Goal: Task Accomplishment & Management: Use online tool/utility

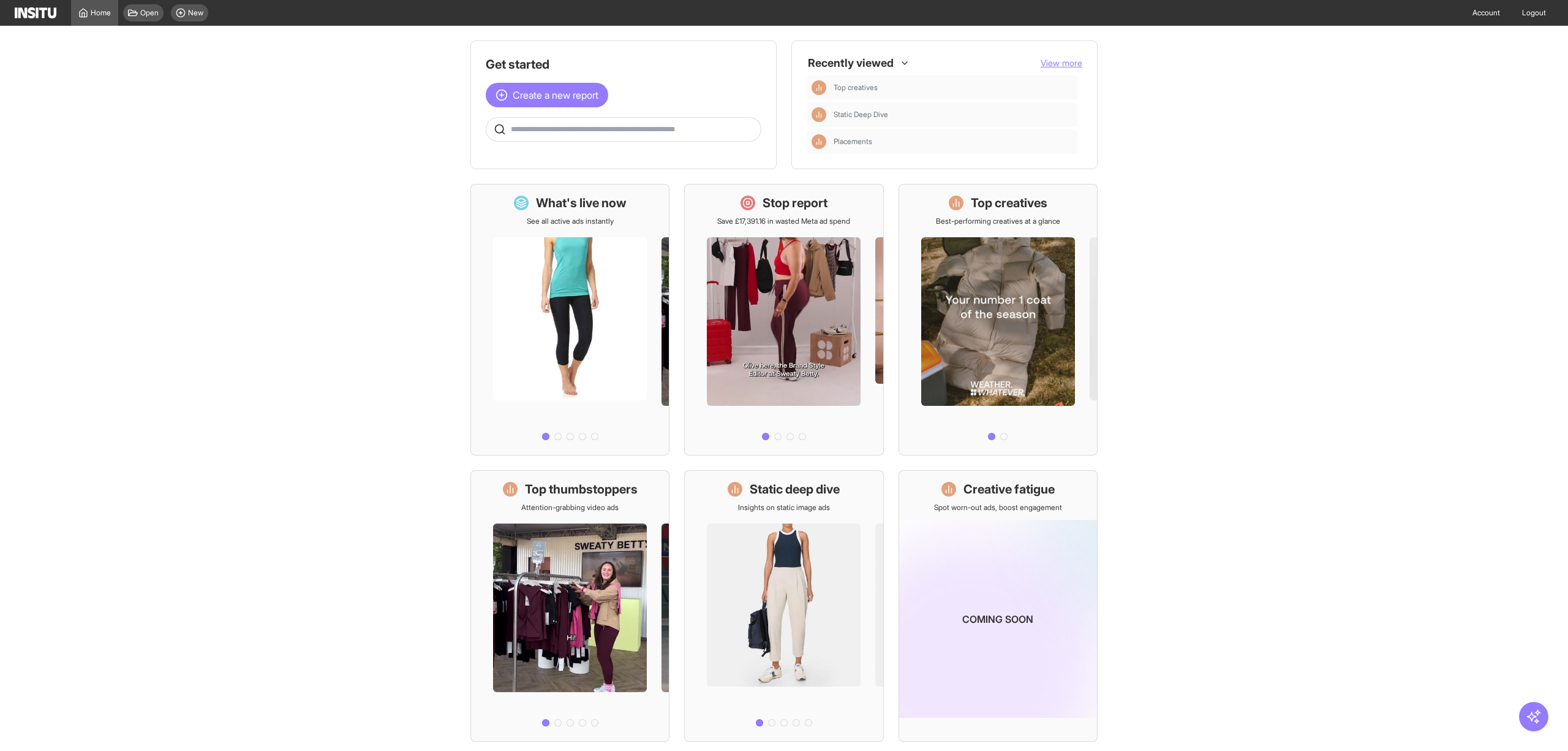
click at [359, 287] on main "Get started Create a new report Ask questions like: Which campaigns had the hig…" at bounding box center [784, 388] width 1568 height 725
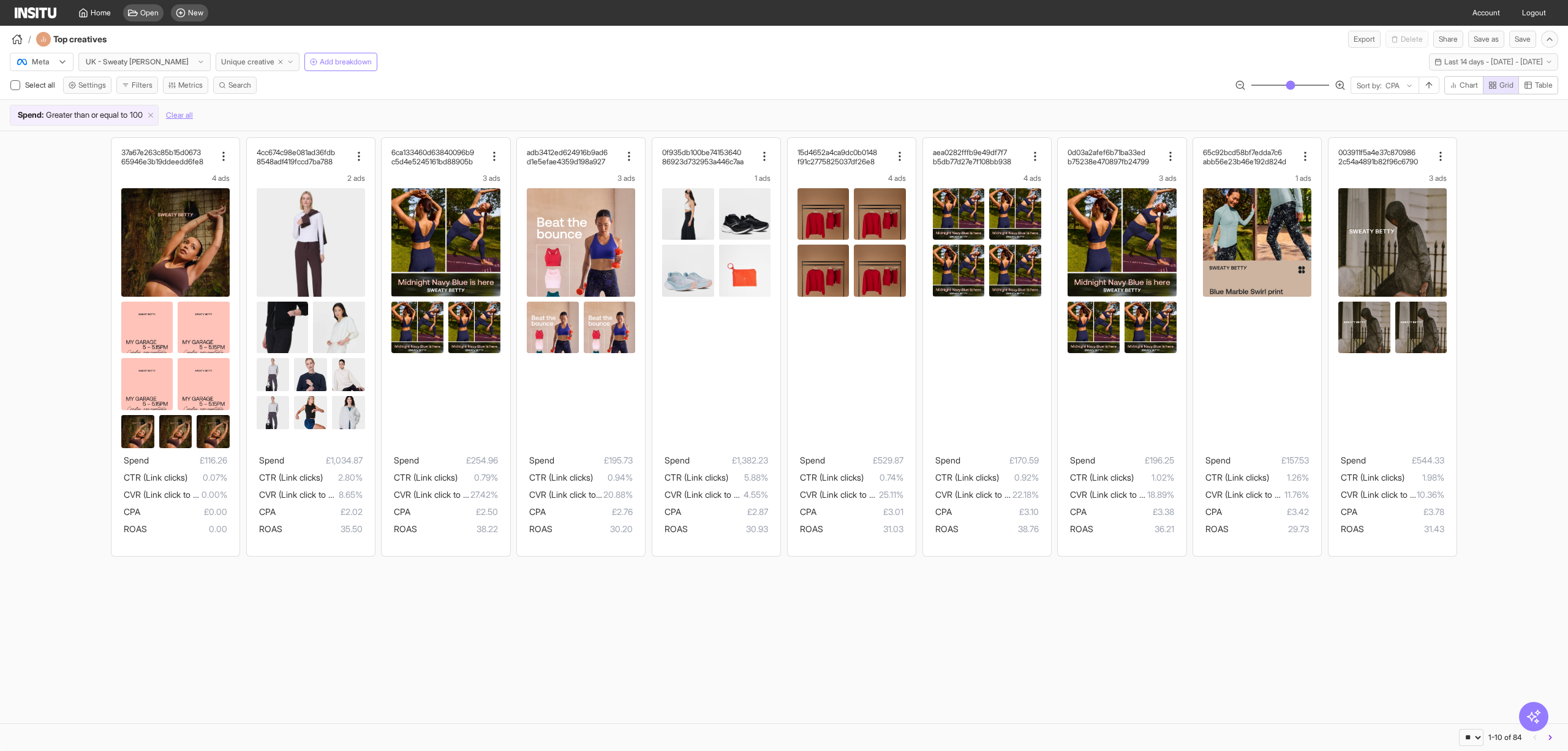
click at [277, 59] on icon "button" at bounding box center [281, 62] width 7 height 7
click at [247, 63] on span "Unique creative" at bounding box center [247, 61] width 53 height 9
click at [233, 60] on span "Unique creative" at bounding box center [247, 61] width 53 height 9
select select "**"
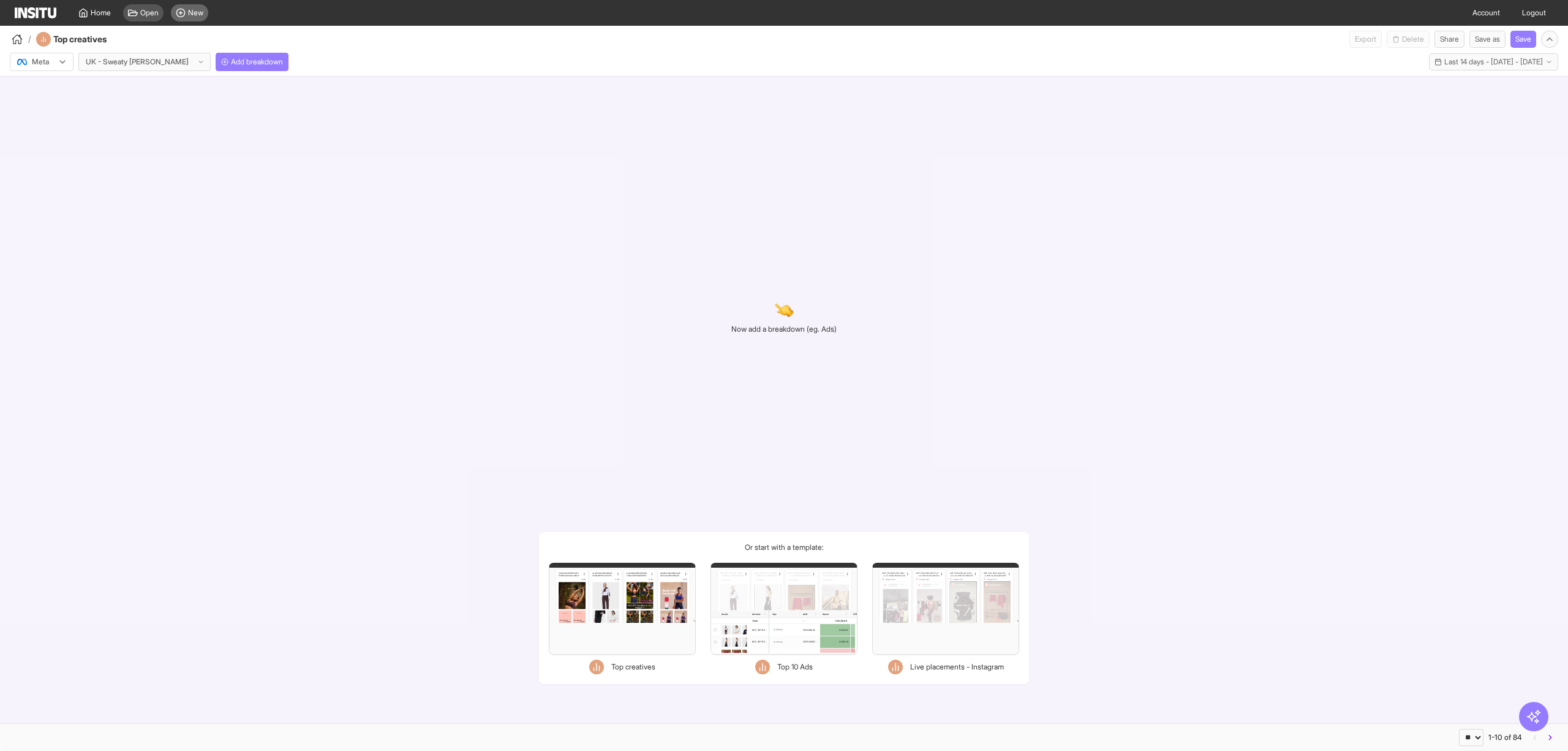
click at [193, 8] on span "New" at bounding box center [196, 12] width 15 height 9
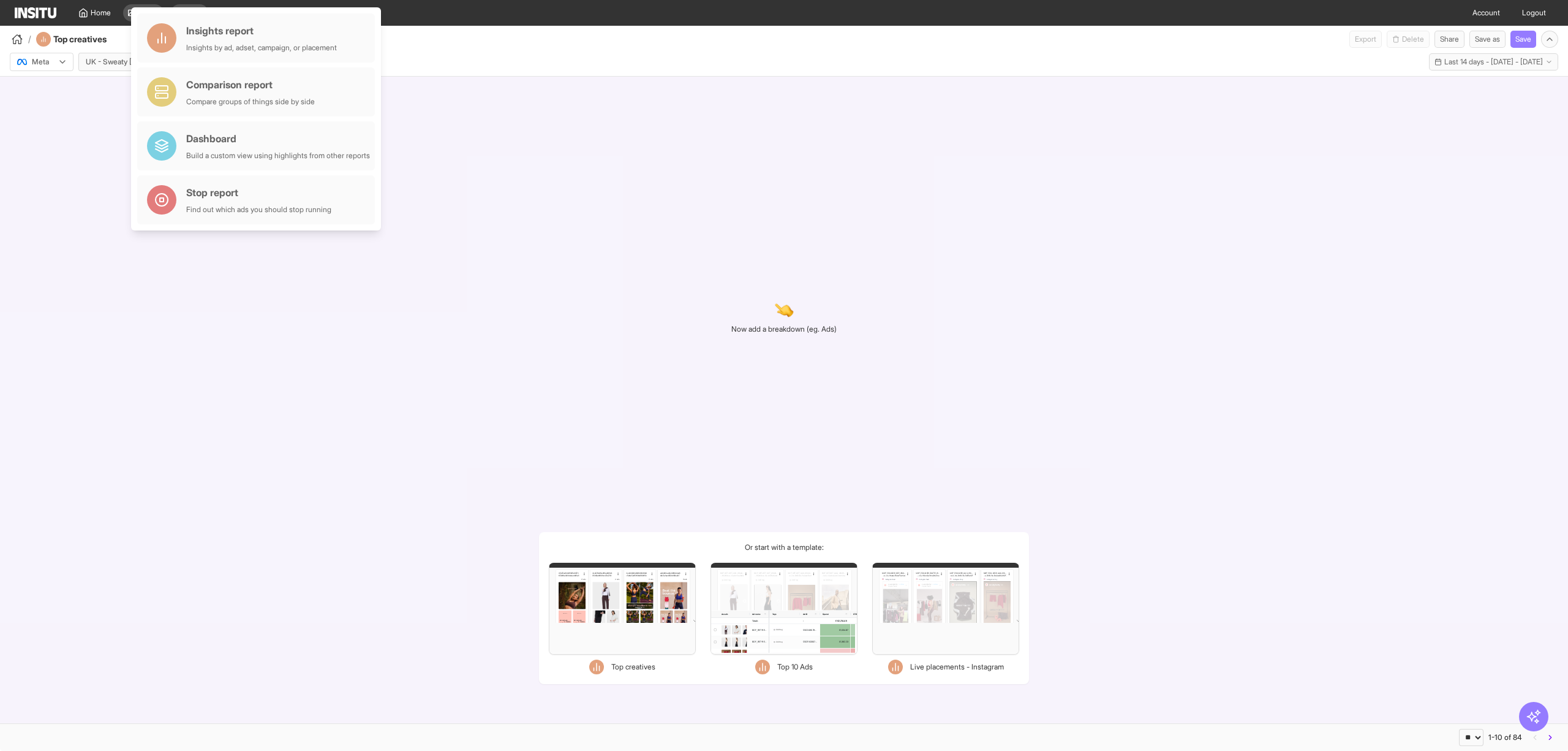
click at [570, 59] on div "Meta UK - Sweaty [PERSON_NAME] Add breakdown Last 14 days - [DATE] - [DATE] [DA…" at bounding box center [784, 59] width 1568 height 23
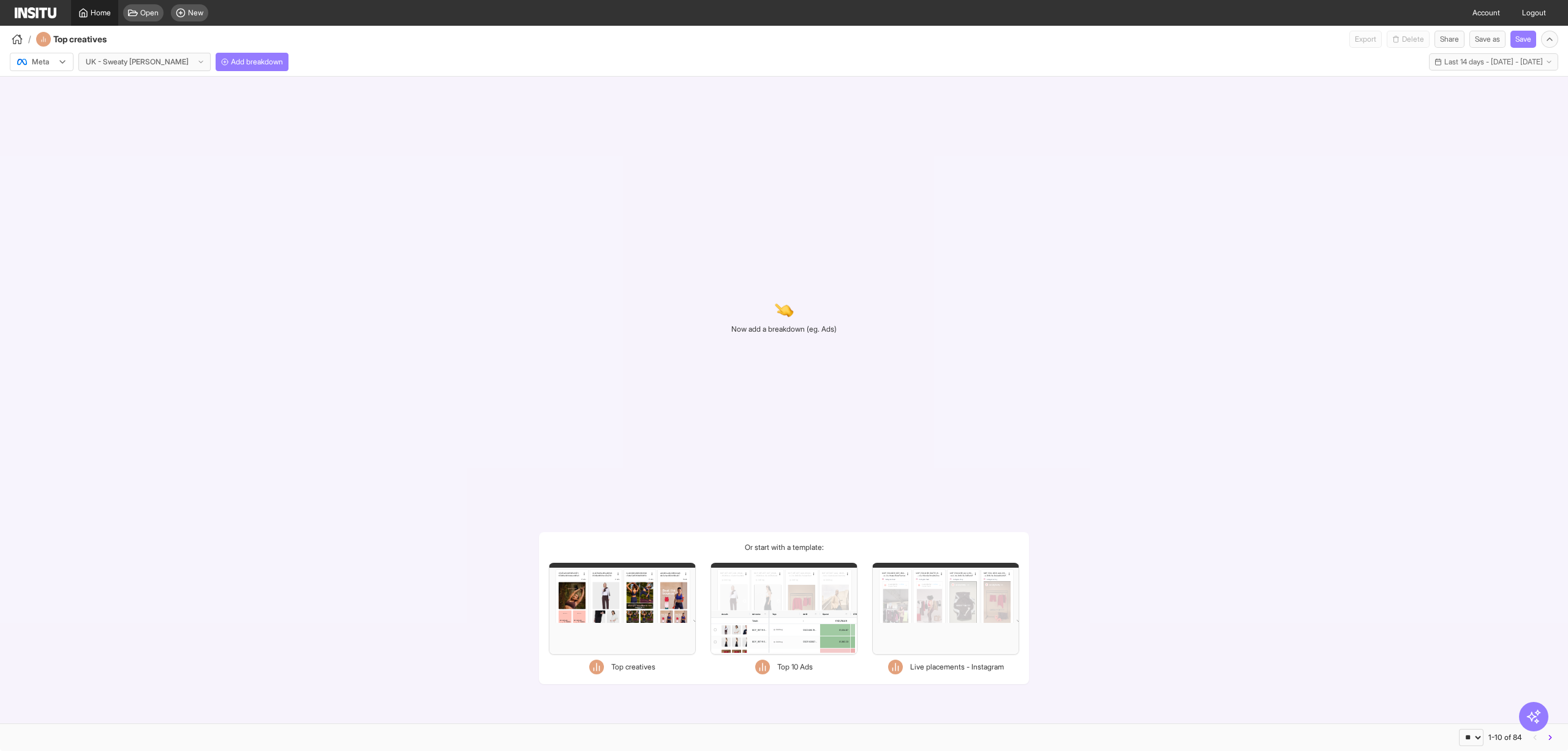
click at [97, 13] on span "Home" at bounding box center [101, 12] width 20 height 9
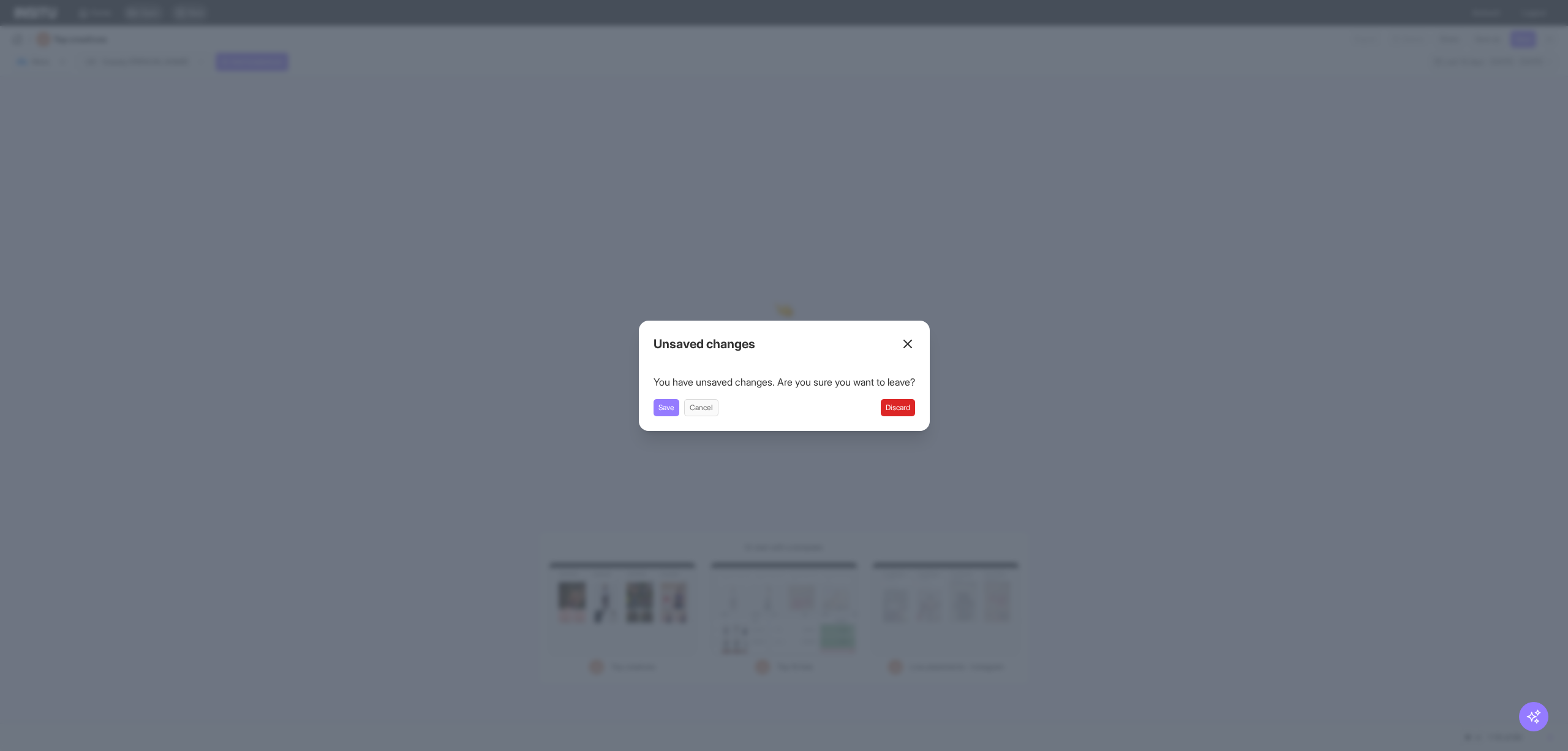
drag, startPoint x: 905, startPoint y: 398, endPoint x: 905, endPoint y: 404, distance: 6.0
click at [905, 403] on div "You have unsaved changes. Are you sure you want to leave? Save Cancel Discard" at bounding box center [784, 395] width 262 height 42
click at [827, 544] on div "Close overlay" at bounding box center [784, 375] width 1568 height 751
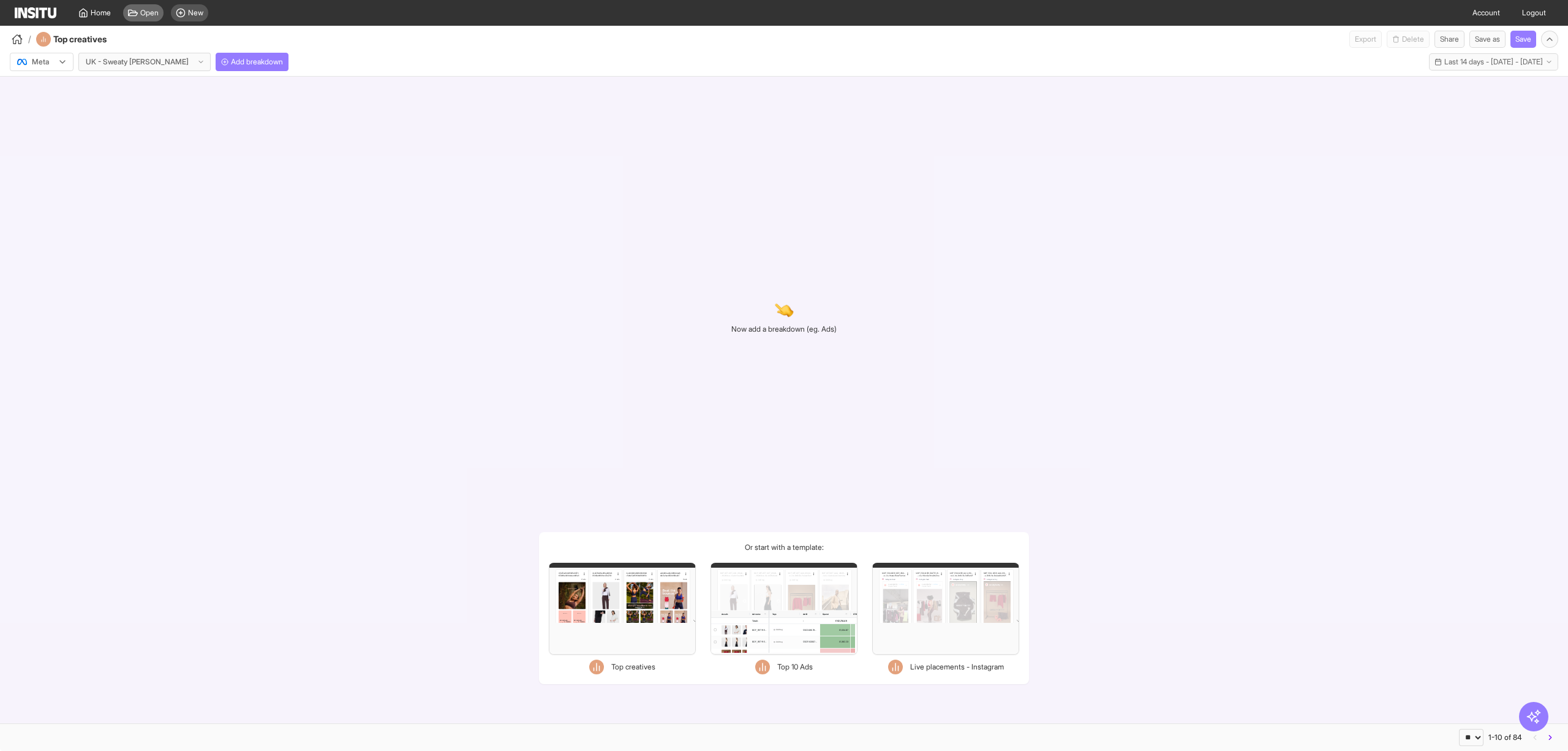
click at [143, 9] on span "Open" at bounding box center [149, 12] width 18 height 9
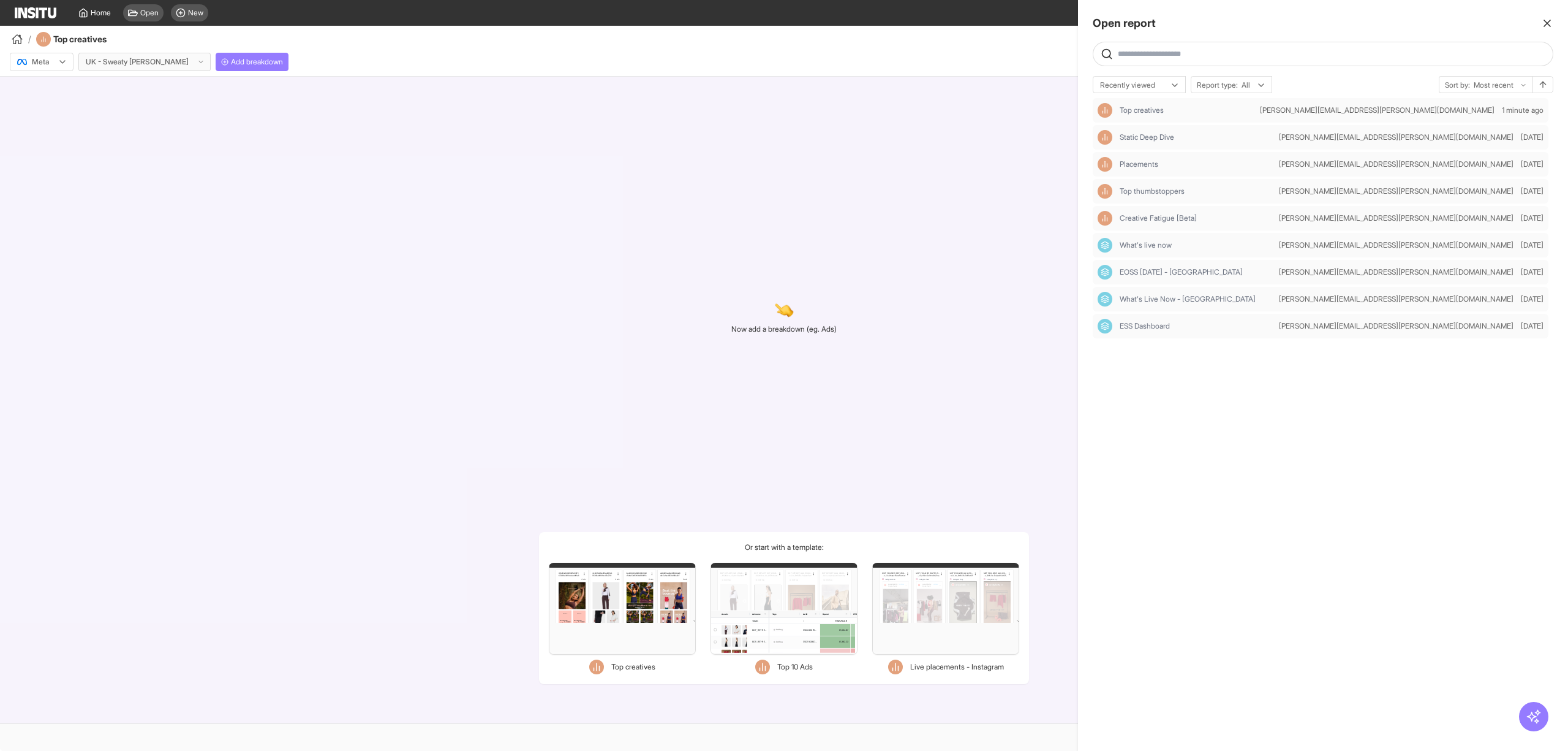
click at [1549, 20] on icon "button" at bounding box center [1547, 23] width 12 height 12
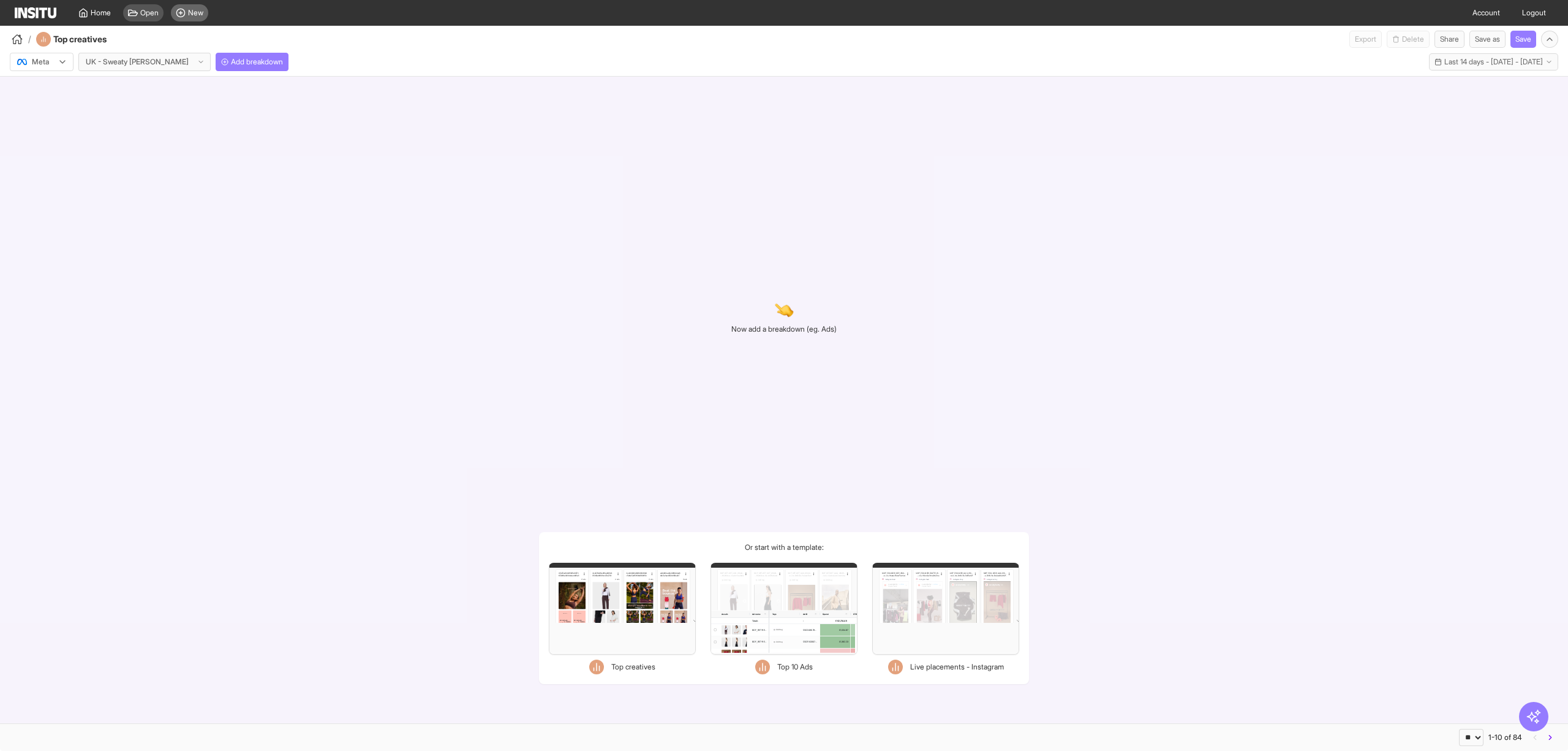
click at [193, 15] on span "New" at bounding box center [196, 12] width 15 height 9
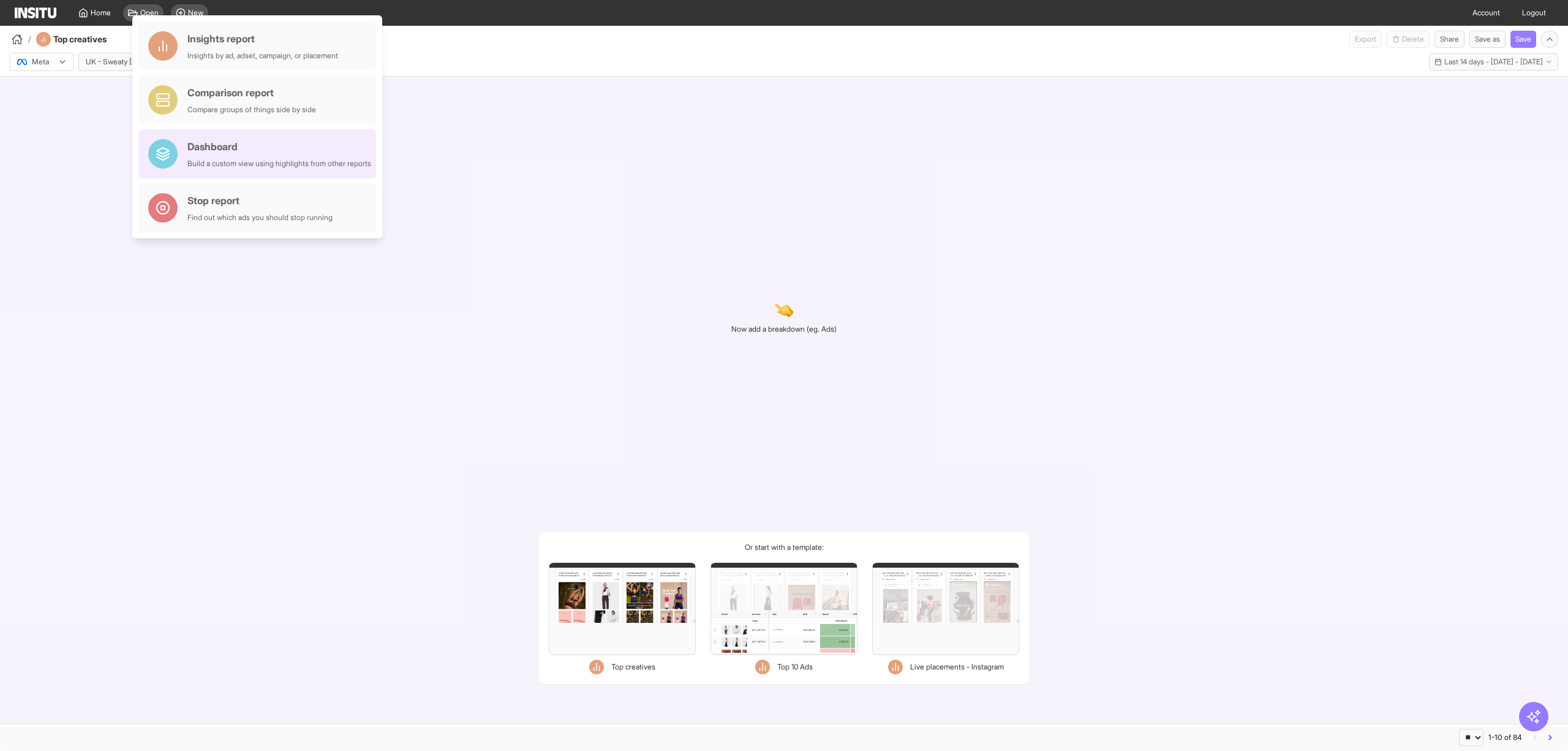
click at [269, 163] on div "Build a custom view using highlights from other reports" at bounding box center [279, 163] width 184 height 9
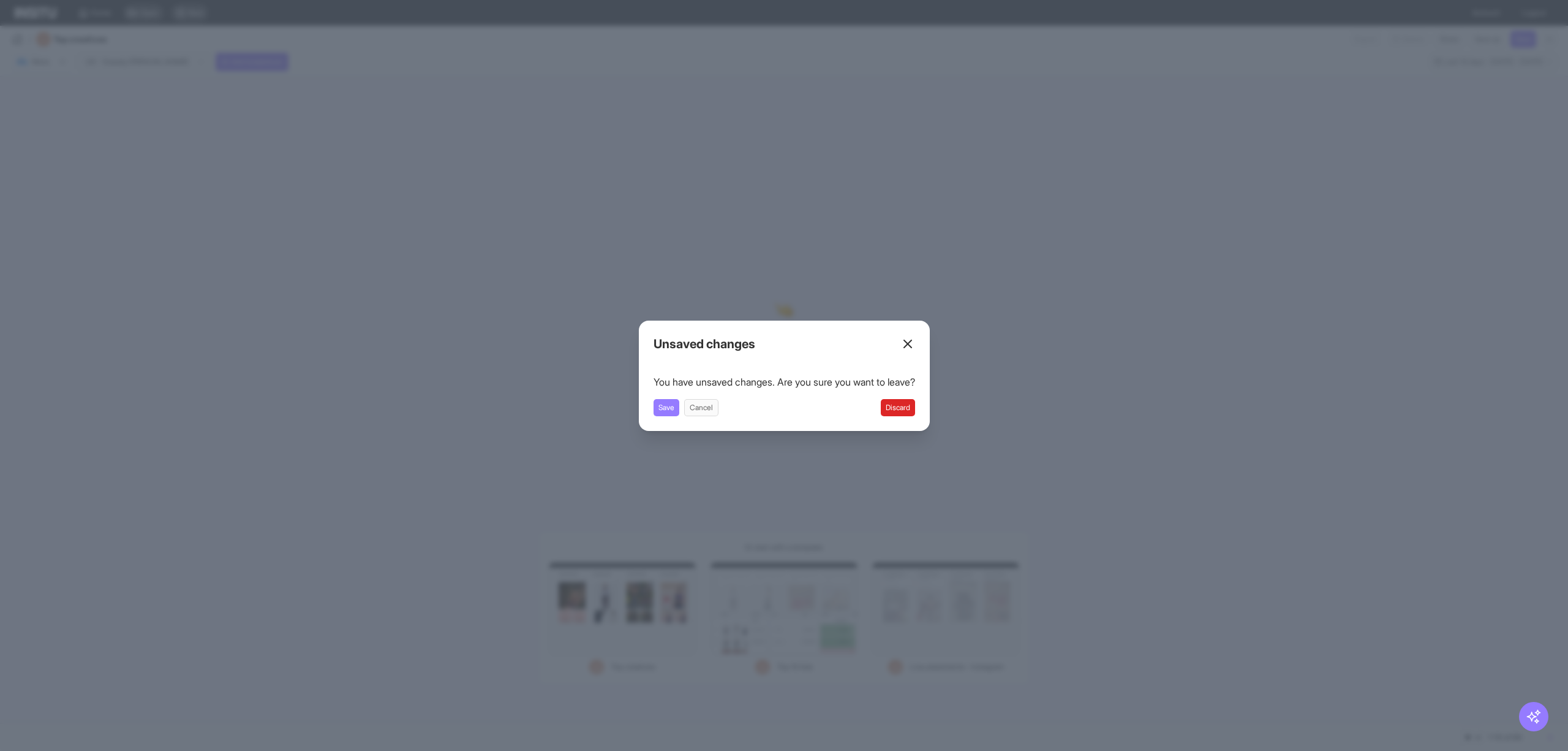
click at [914, 348] on icon at bounding box center [908, 344] width 15 height 15
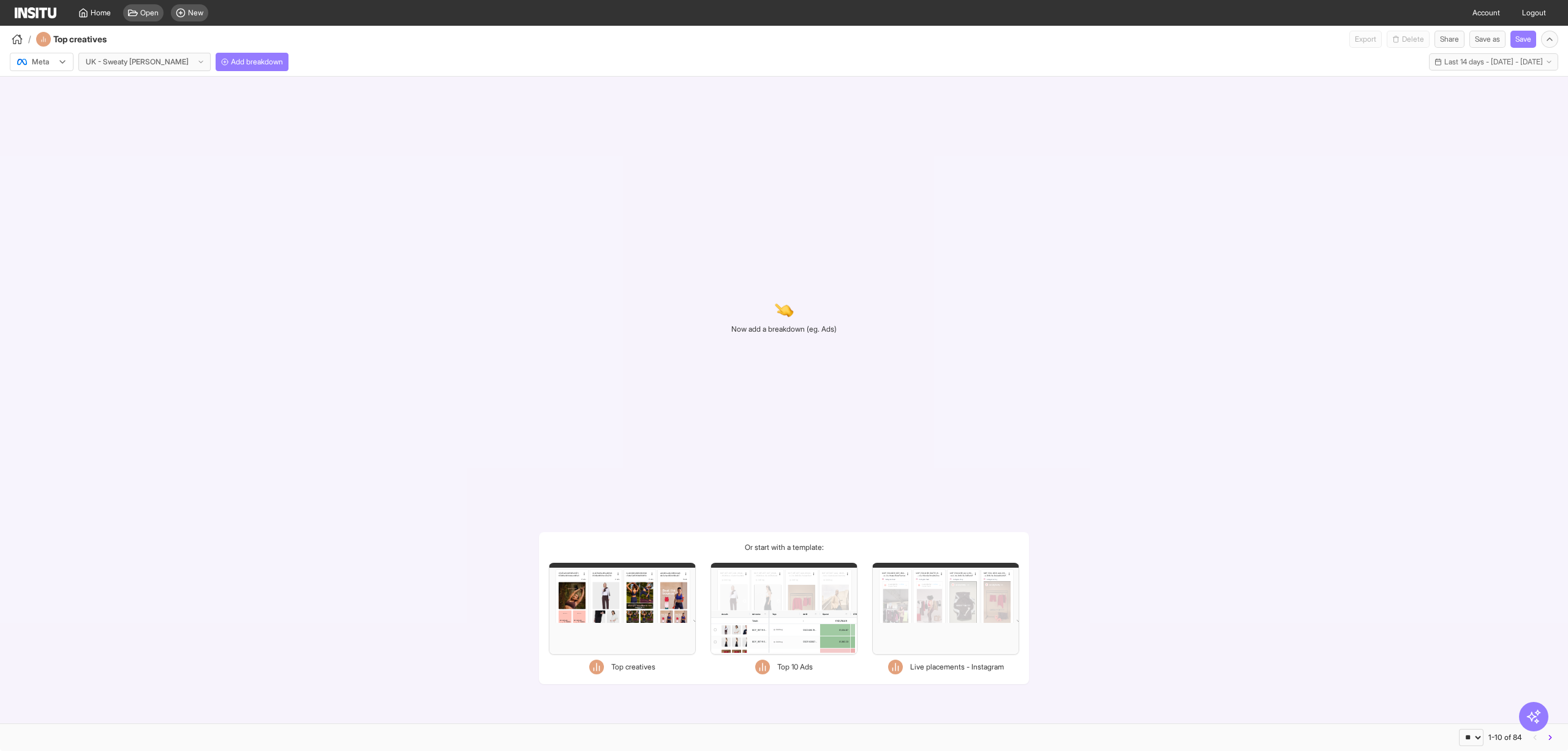
click at [43, 12] on img at bounding box center [35, 12] width 42 height 11
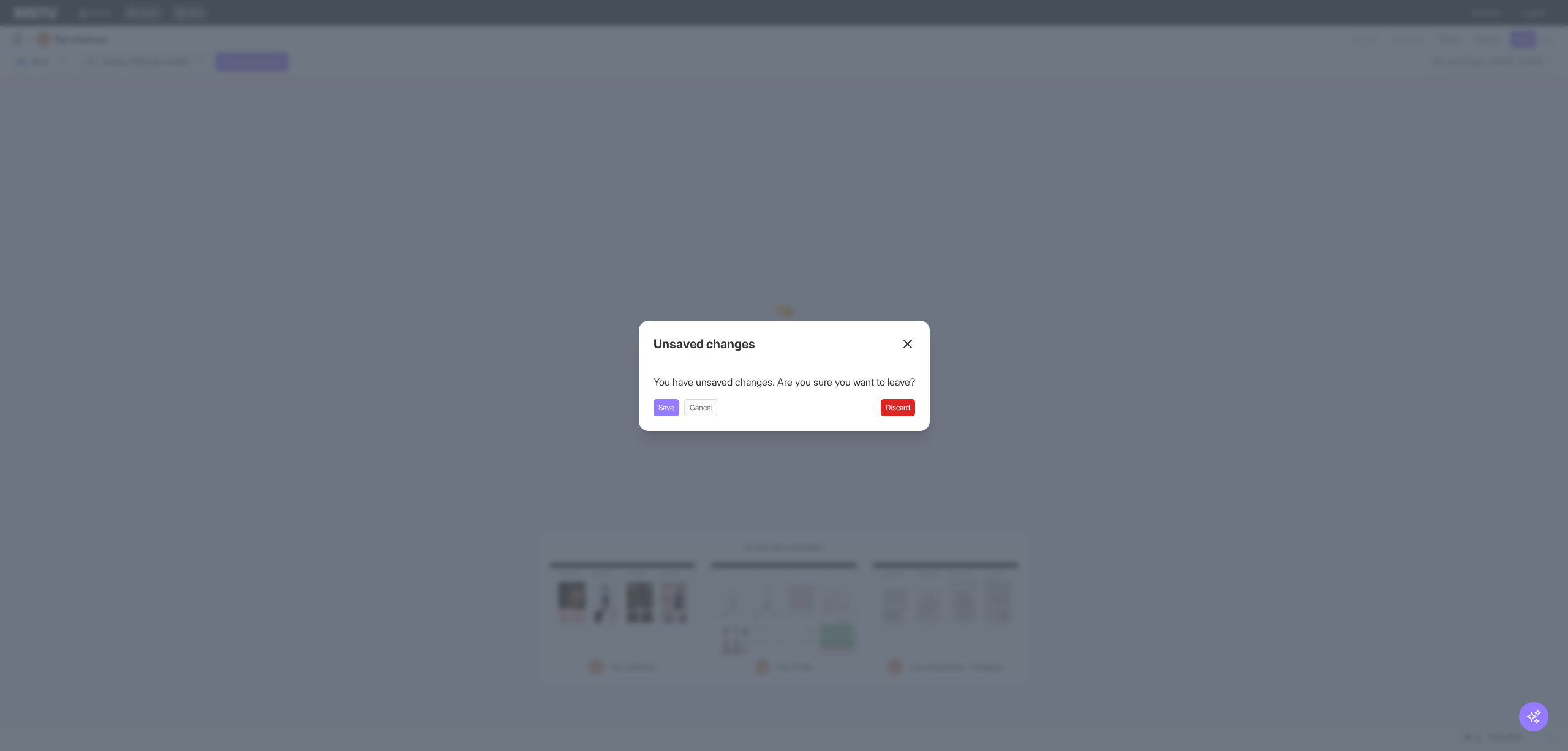
click at [907, 408] on button "Discard" at bounding box center [897, 408] width 34 height 18
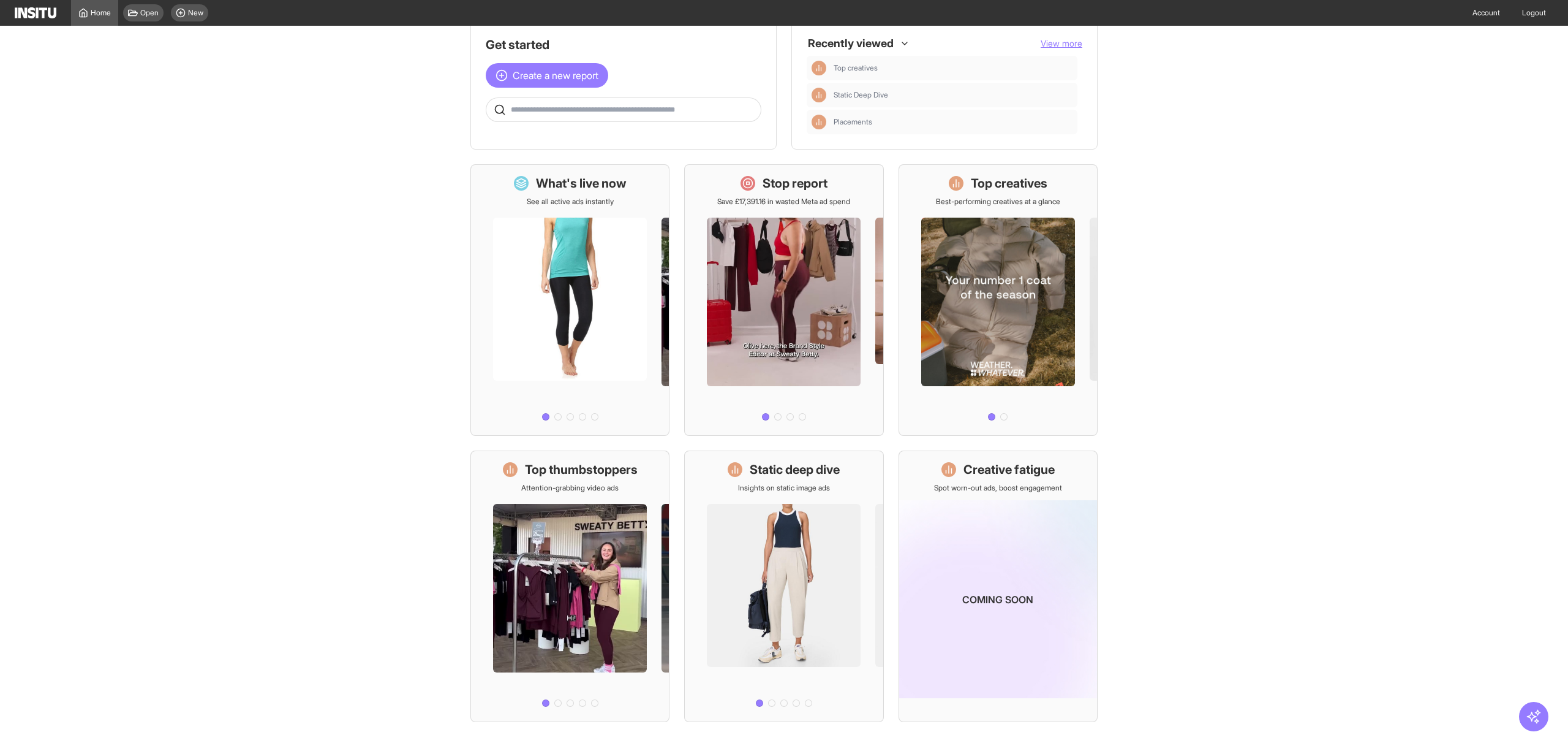
scroll to position [36, 0]
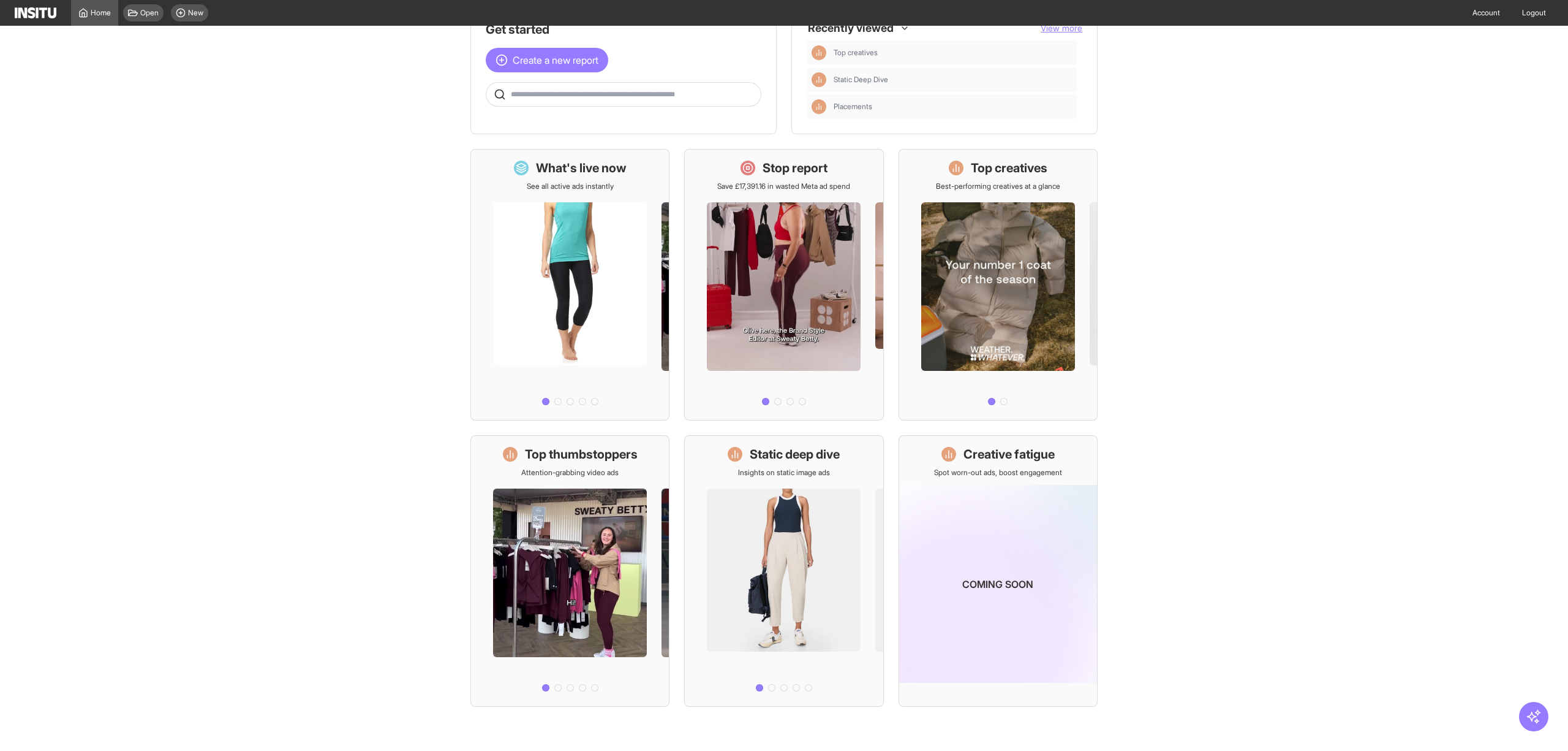
click at [568, 163] on h1 "What's live now" at bounding box center [582, 168] width 90 height 18
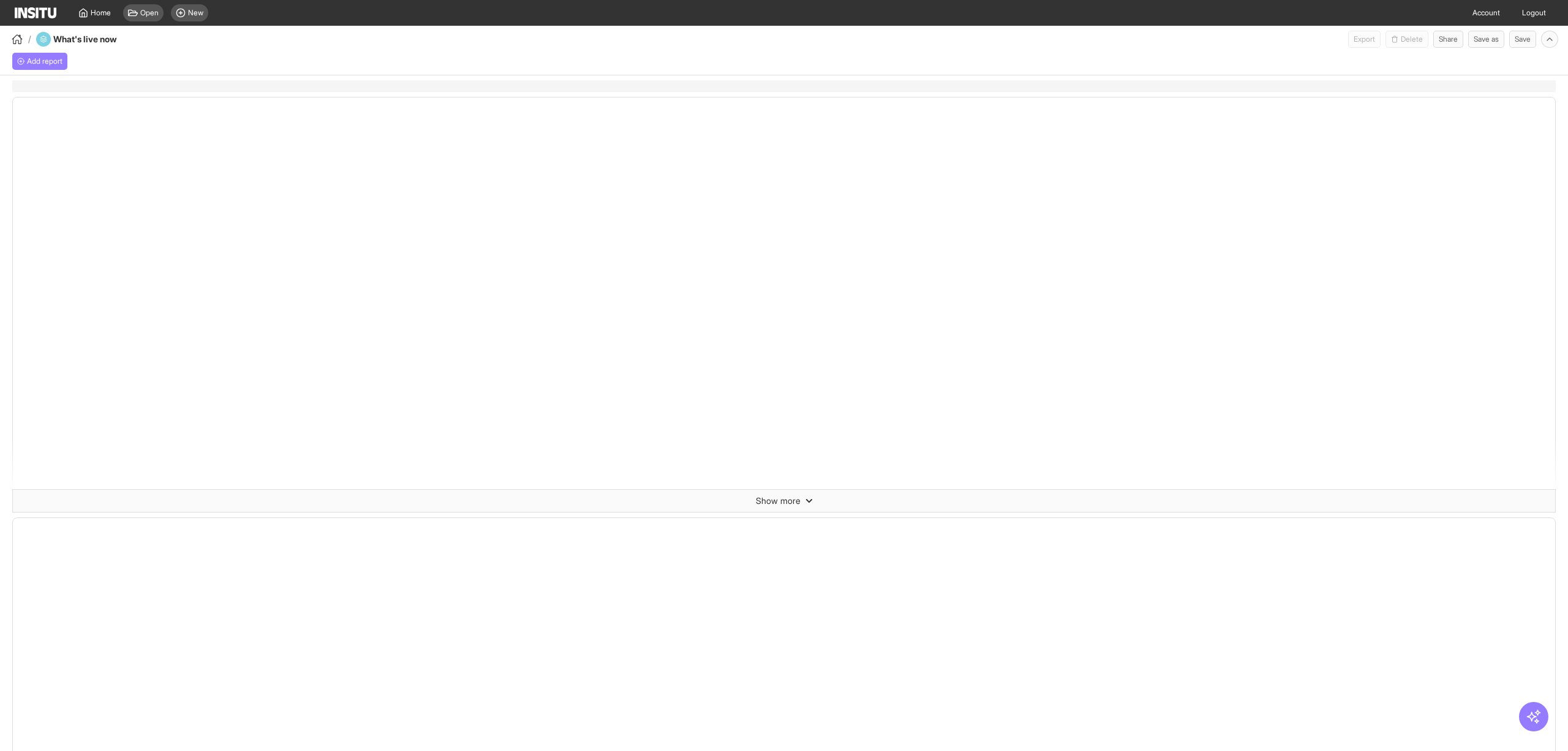
select select "**"
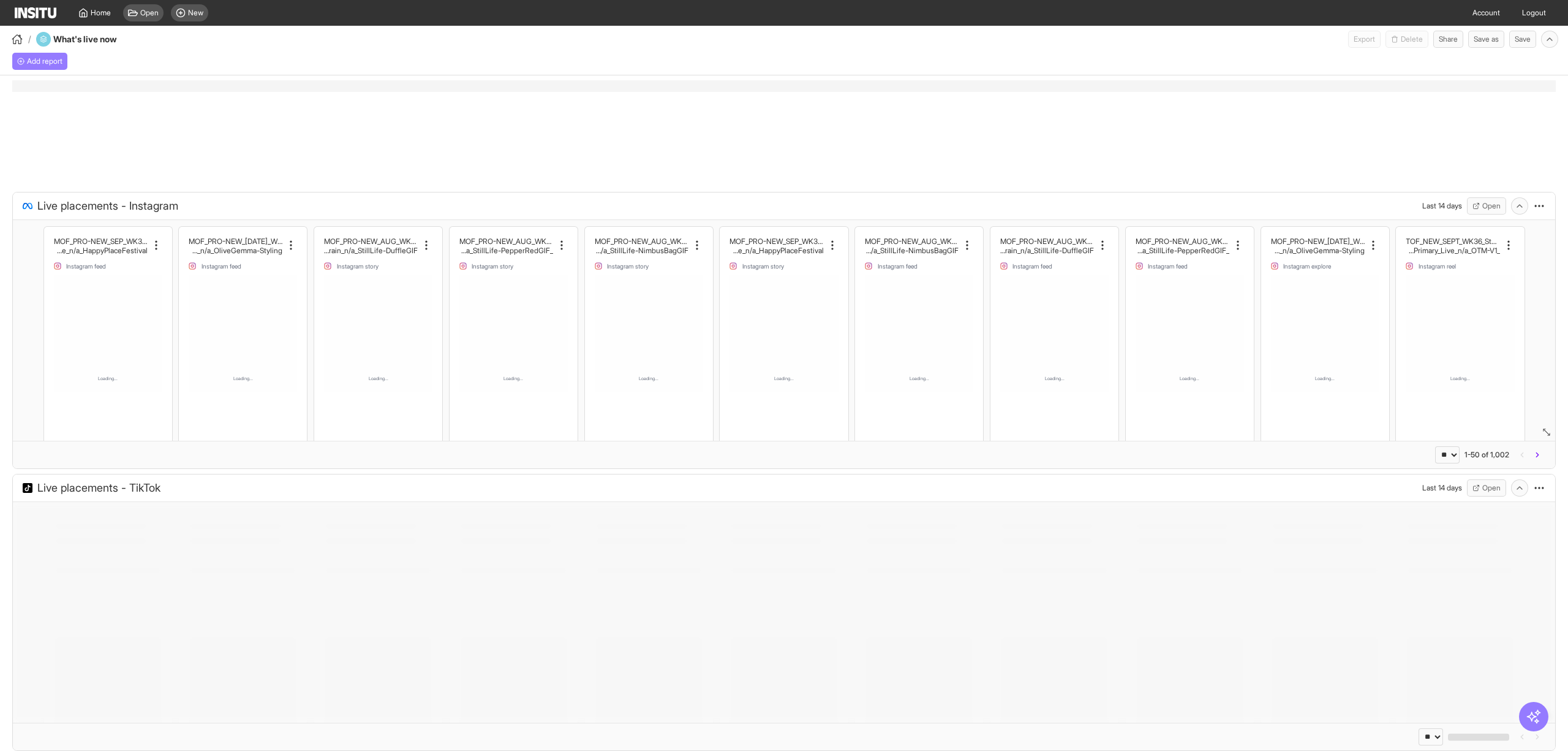
select select "**"
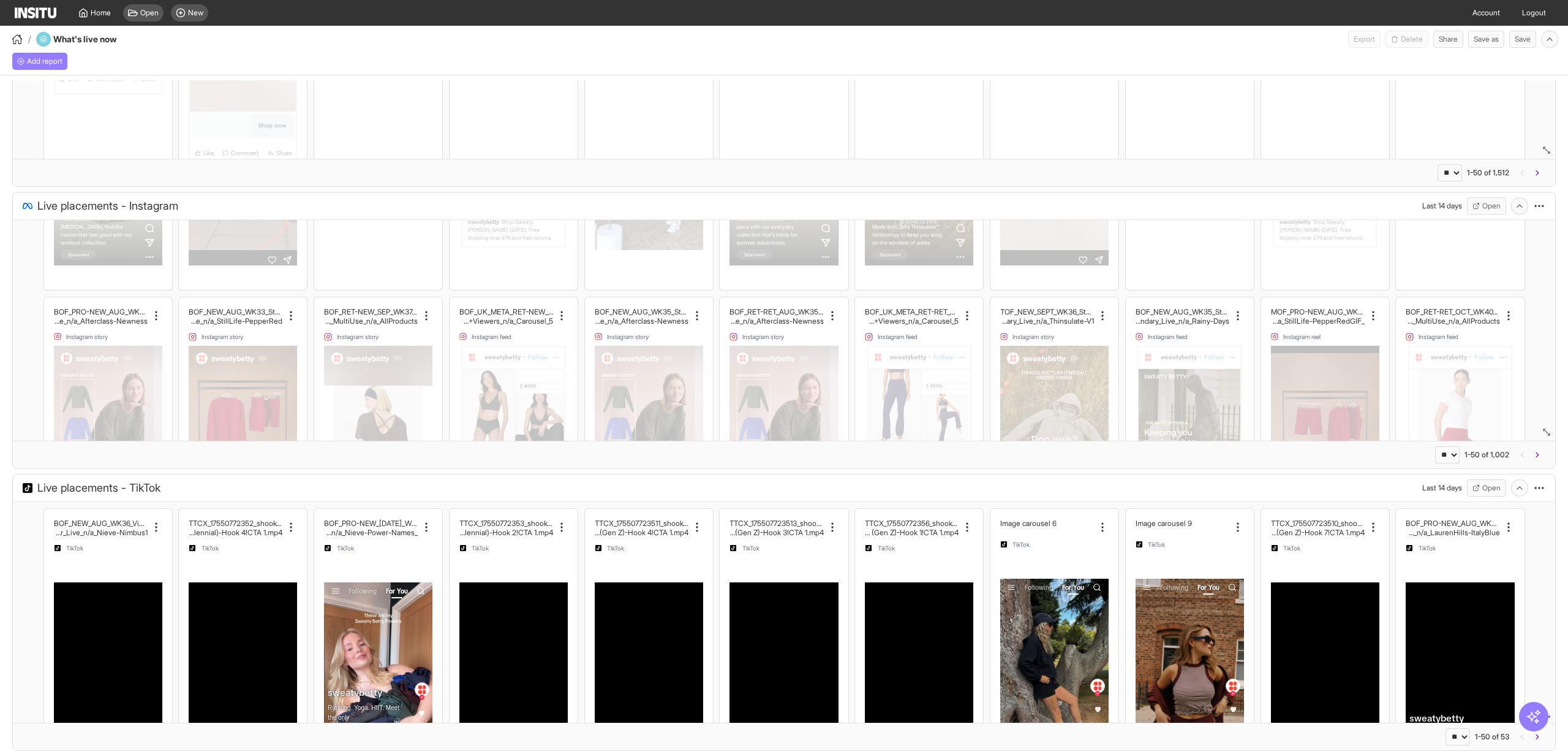
scroll to position [82, 0]
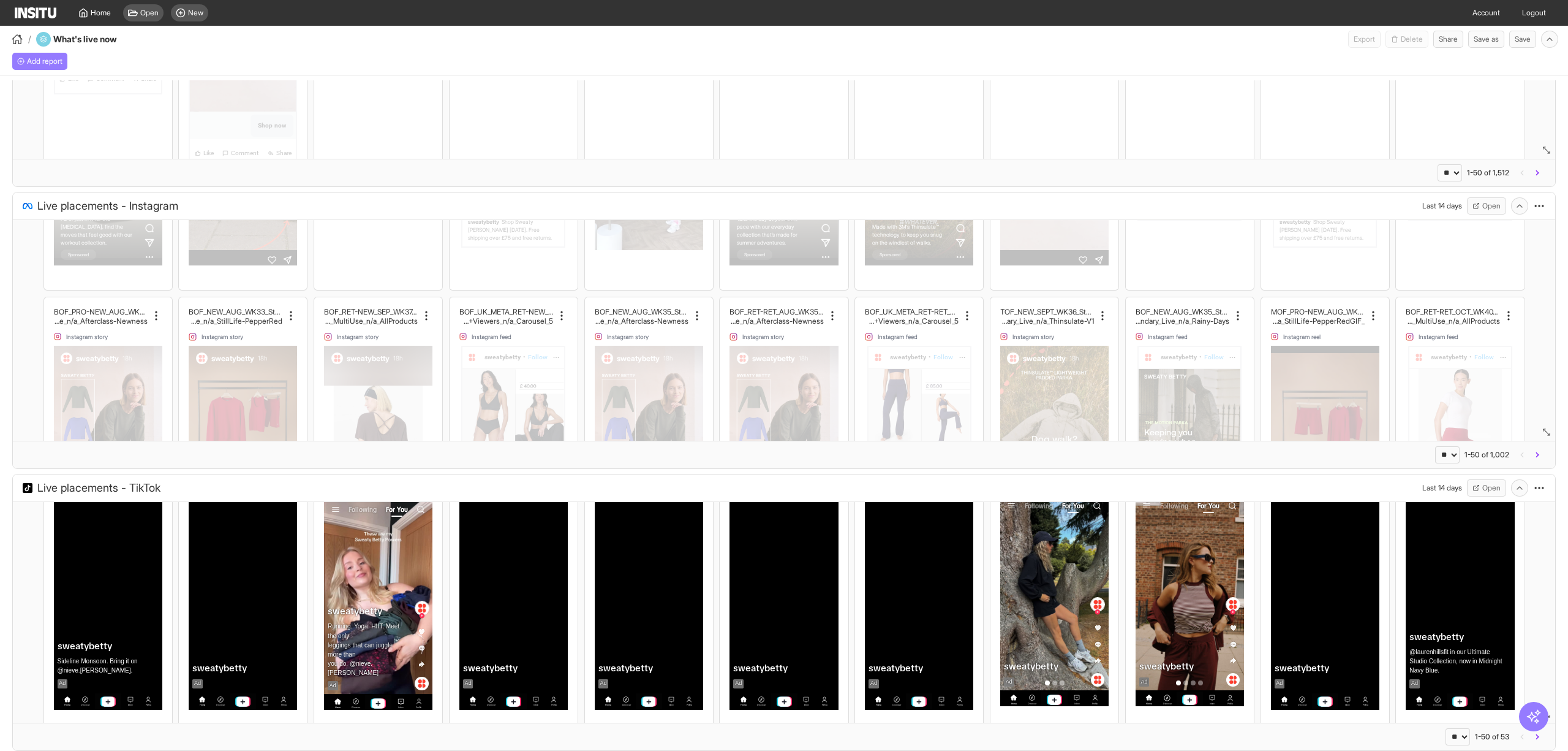
click at [854, 728] on div "** ** ** *** *** *** **** 1-50 of 53" at bounding box center [784, 736] width 1542 height 28
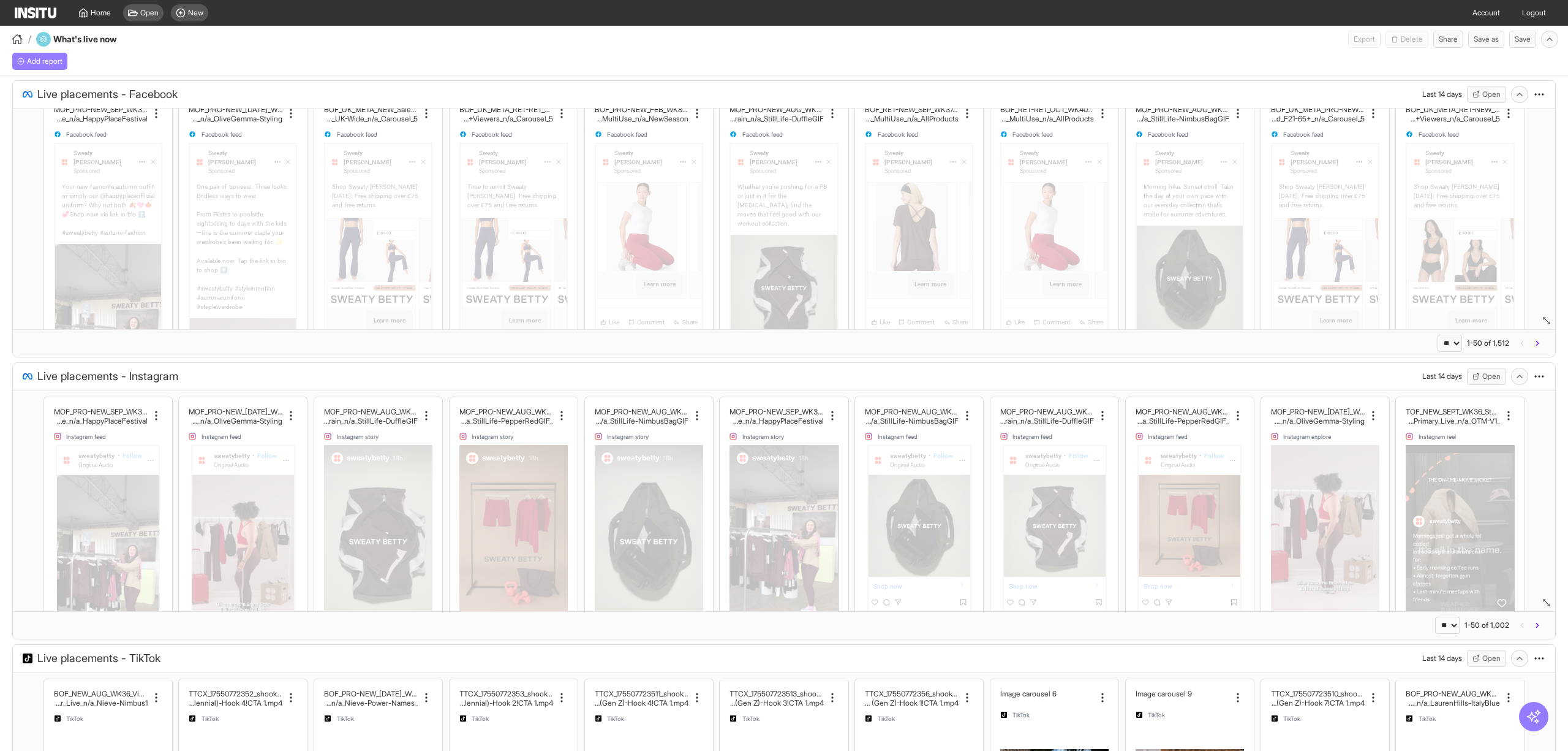
scroll to position [0, 0]
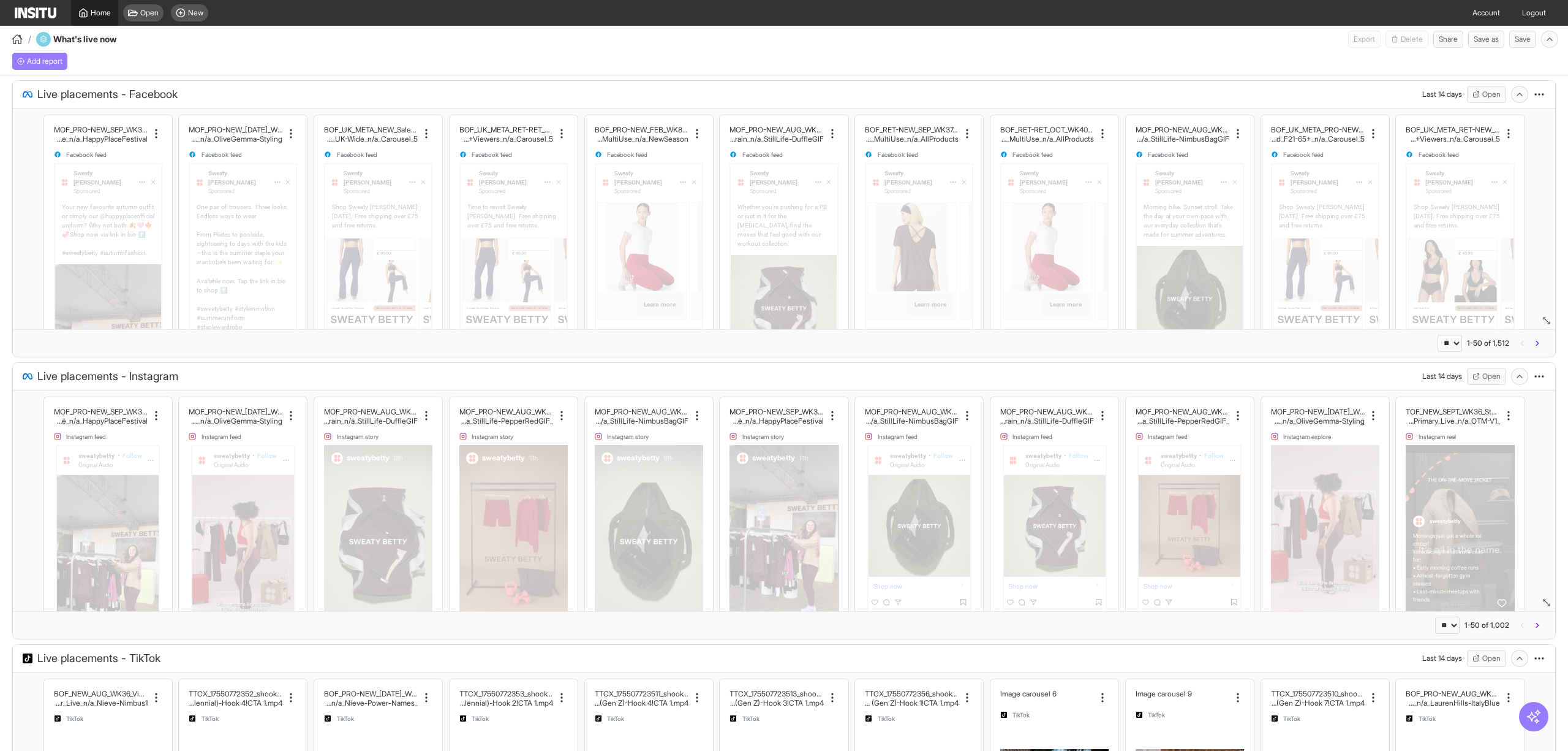
click at [7, 9] on header "Home Open New Account Logout" at bounding box center [784, 12] width 1568 height 26
click at [97, 18] on span "Home" at bounding box center [101, 12] width 20 height 9
click at [97, 13] on span "Home" at bounding box center [101, 12] width 20 height 9
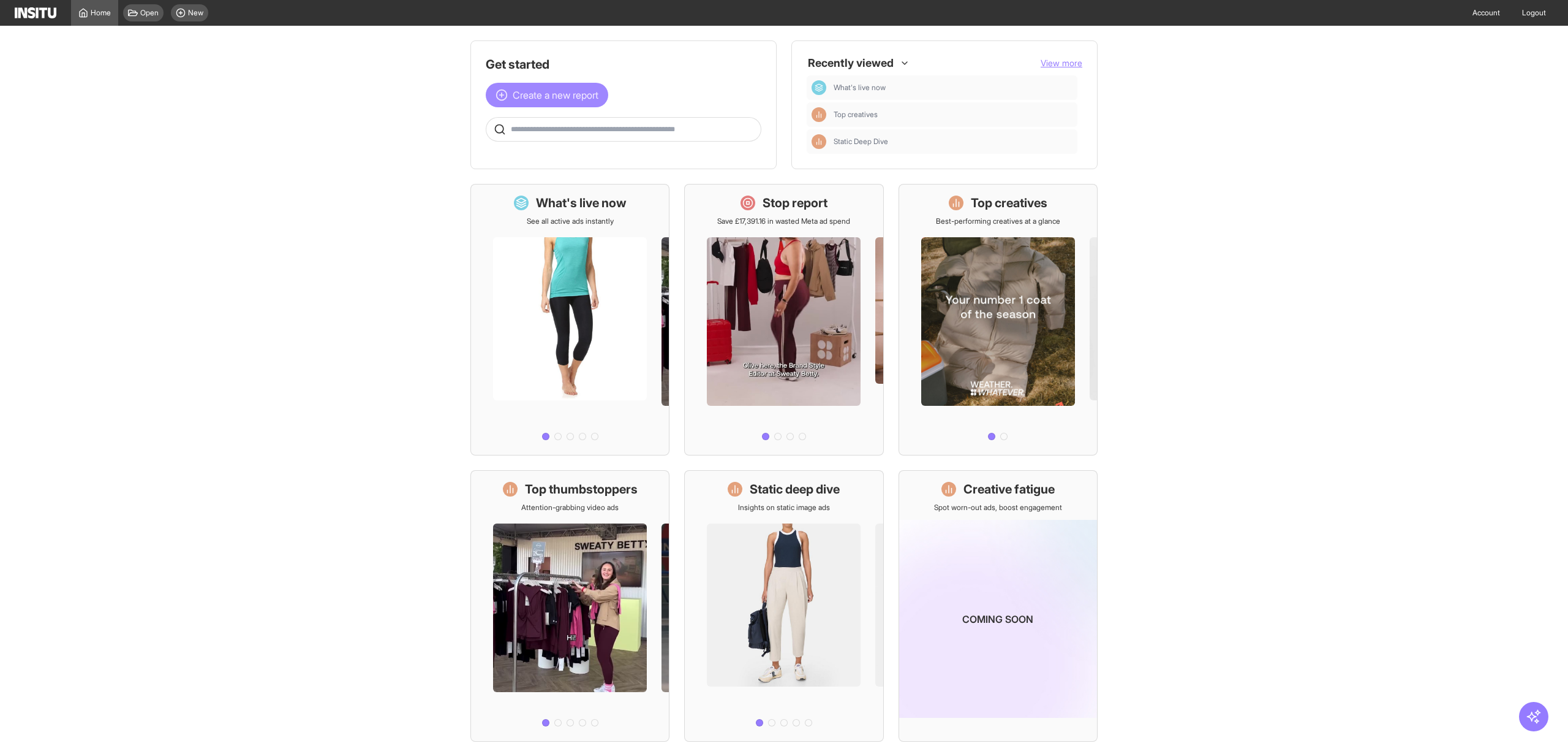
click at [556, 96] on span "Create a new report" at bounding box center [556, 95] width 86 height 15
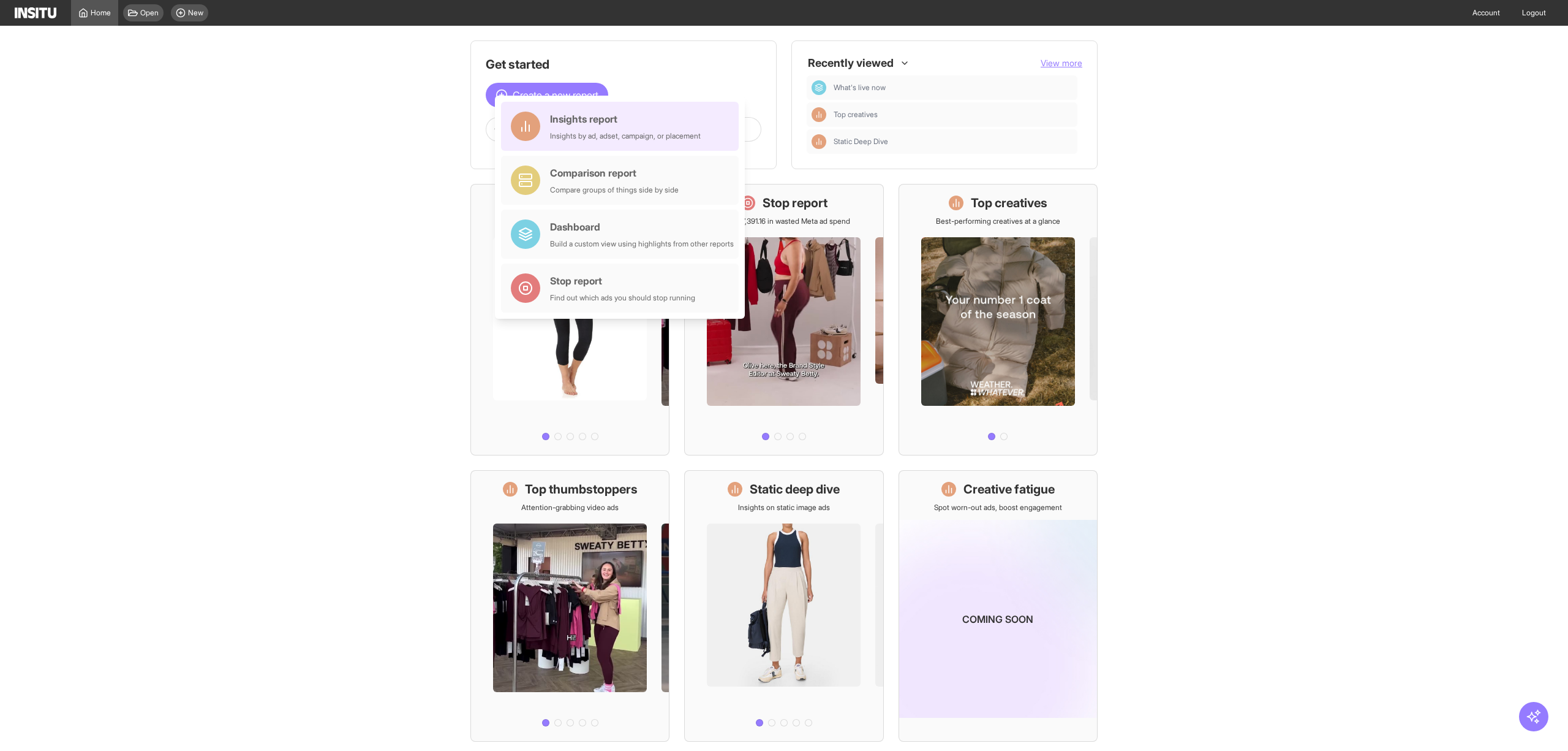
click at [565, 117] on div "Insights report" at bounding box center [625, 119] width 151 height 15
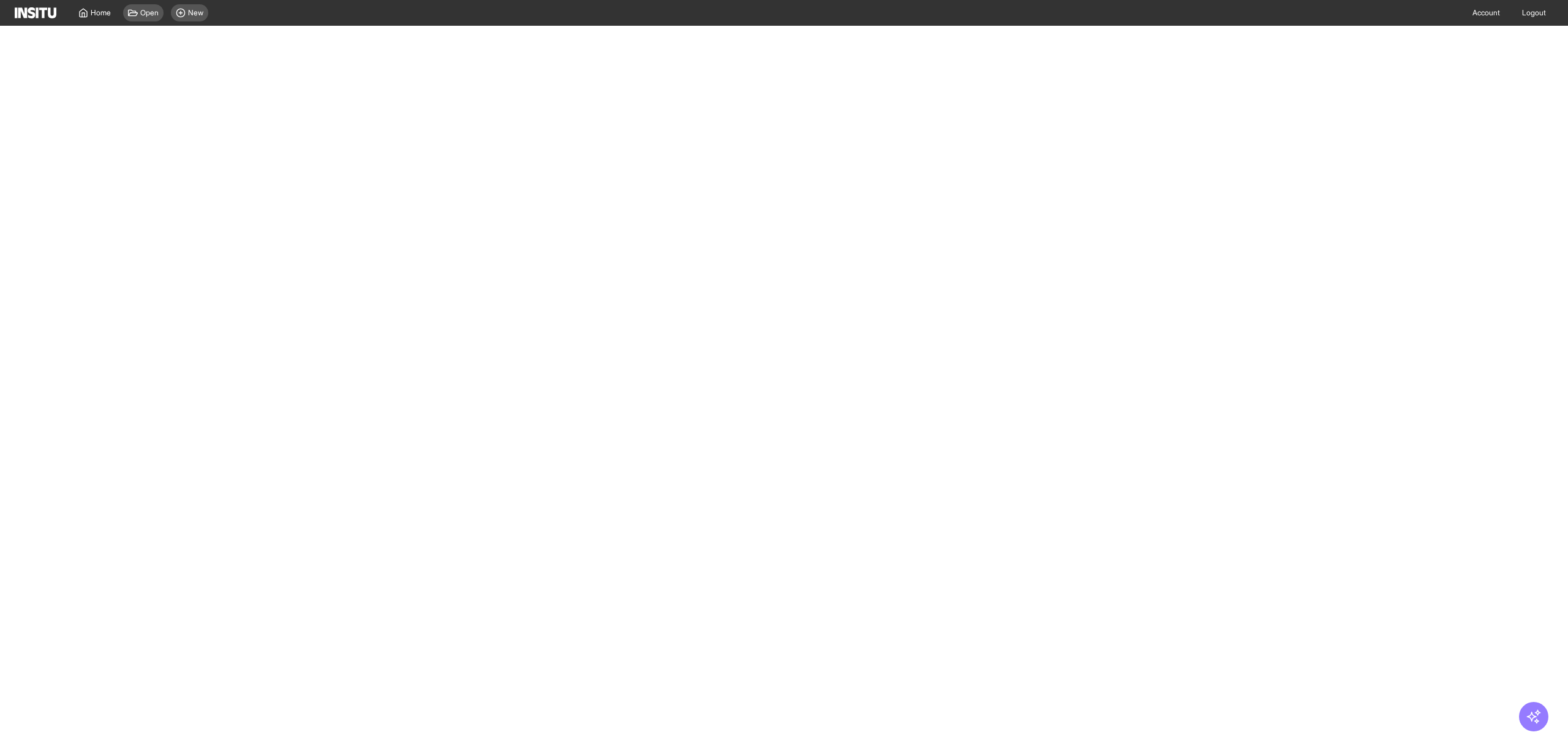
select select "**"
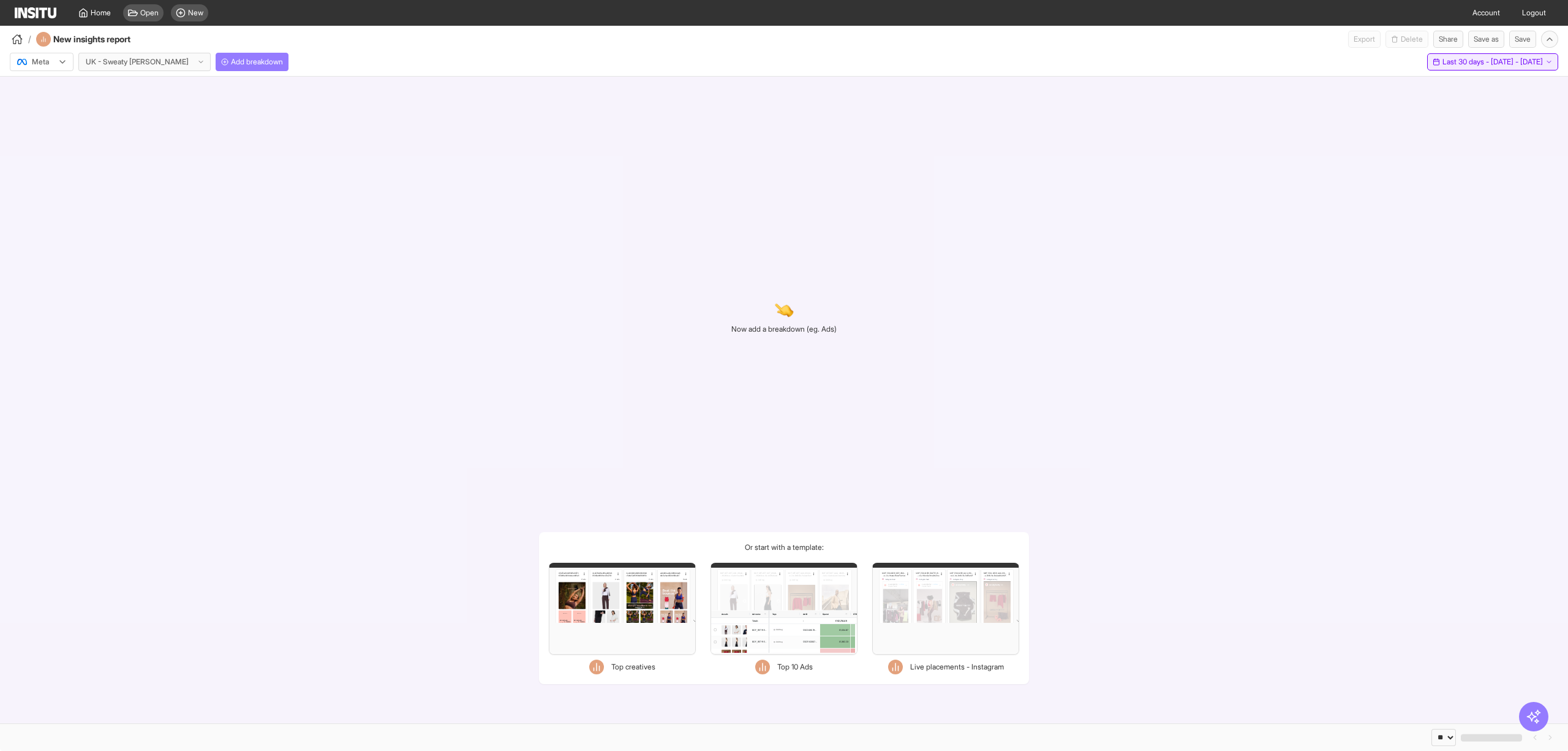
click at [1443, 57] on span "Last 30 days - [DATE] - [DATE]" at bounding box center [1493, 61] width 101 height 9
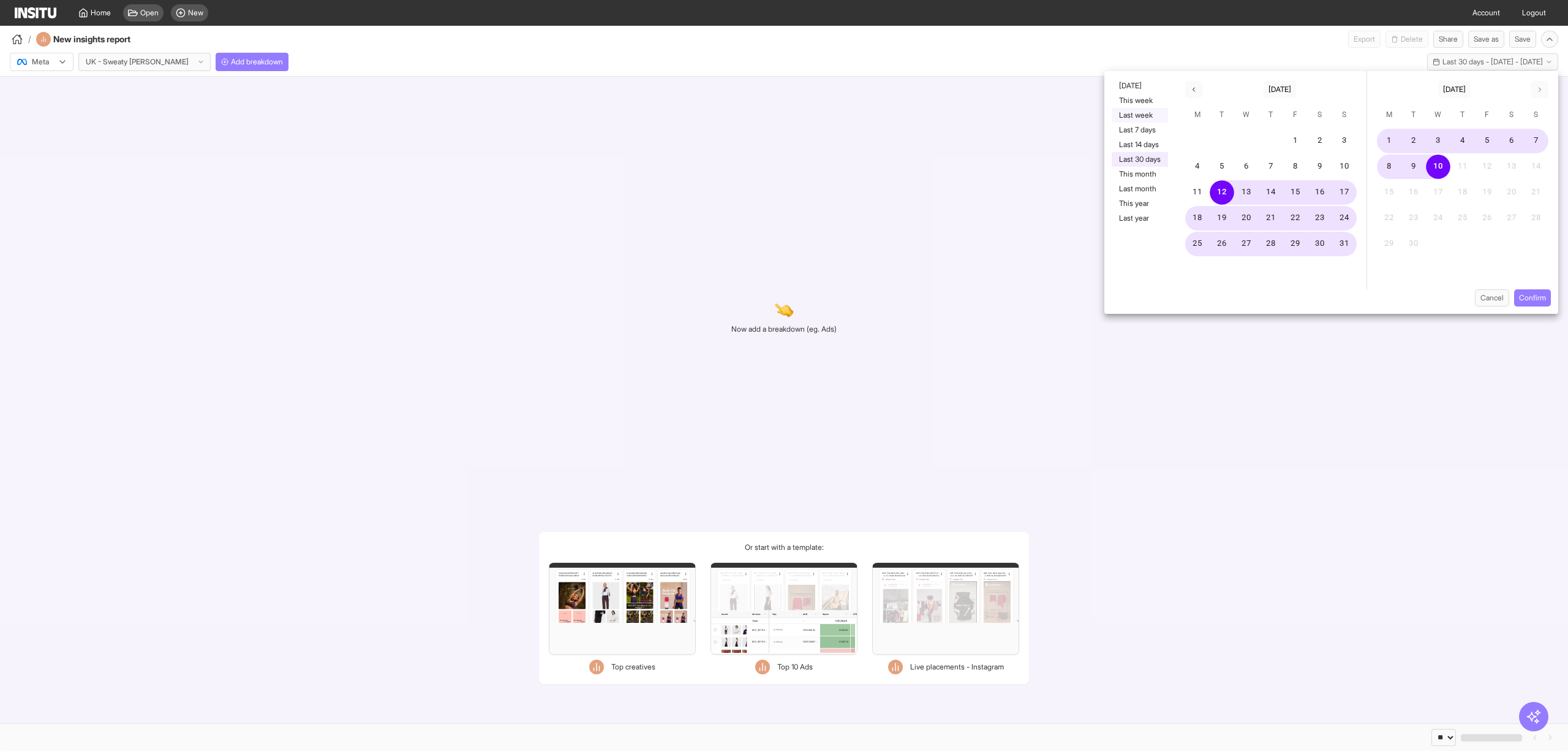
click at [1144, 120] on button "Last week" at bounding box center [1140, 115] width 56 height 15
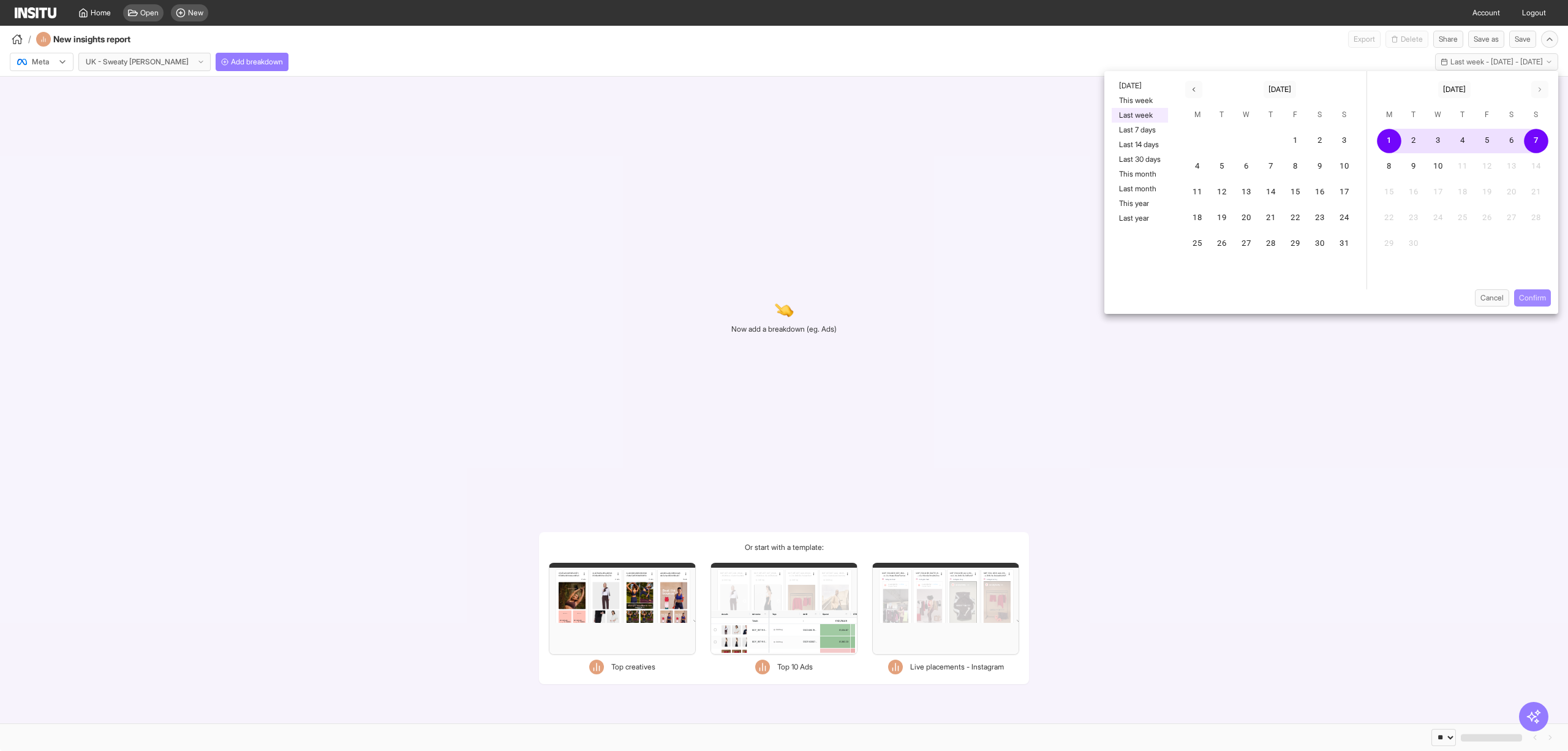
click at [1529, 293] on button "Confirm" at bounding box center [1533, 298] width 36 height 18
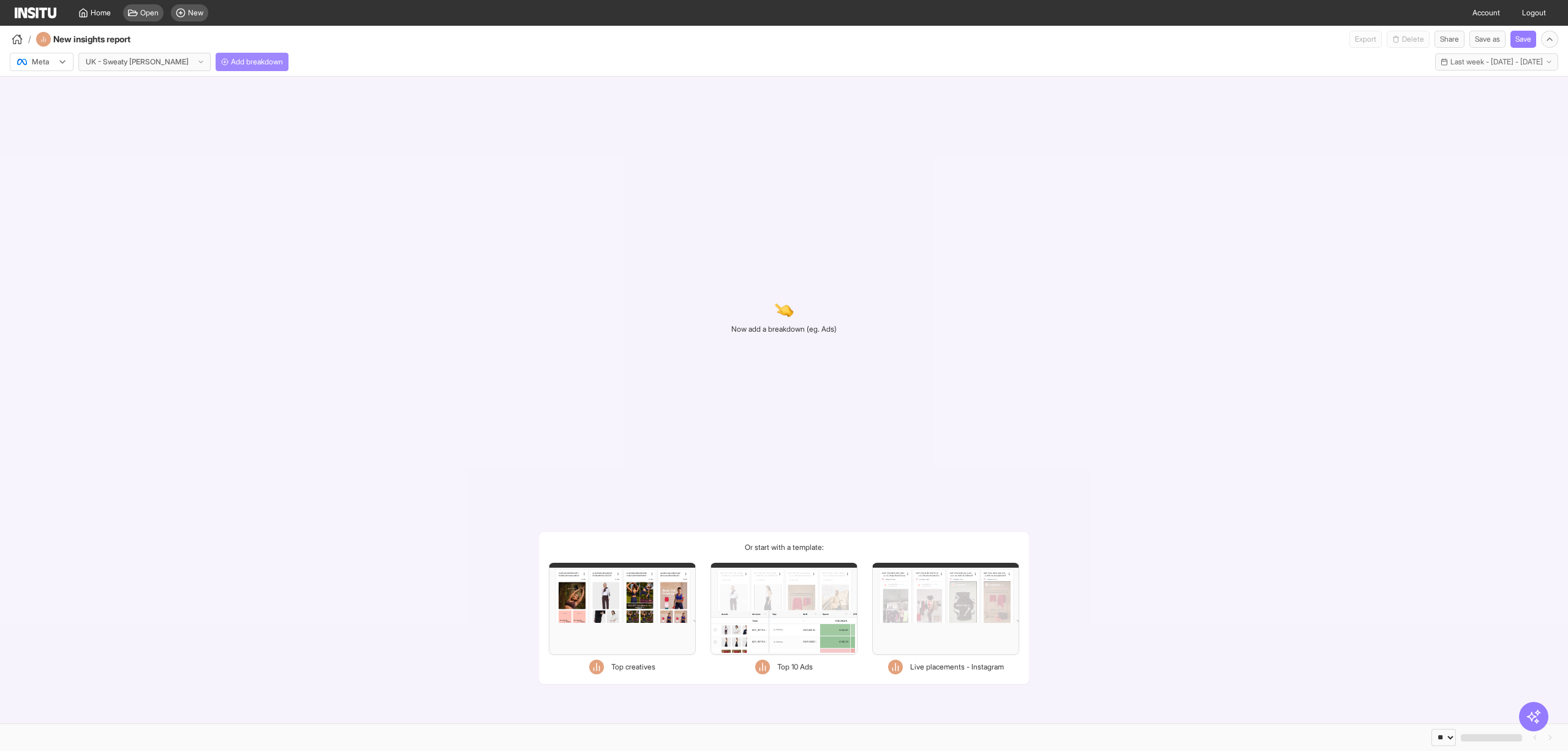
click at [242, 62] on span "Add breakdown" at bounding box center [257, 61] width 52 height 9
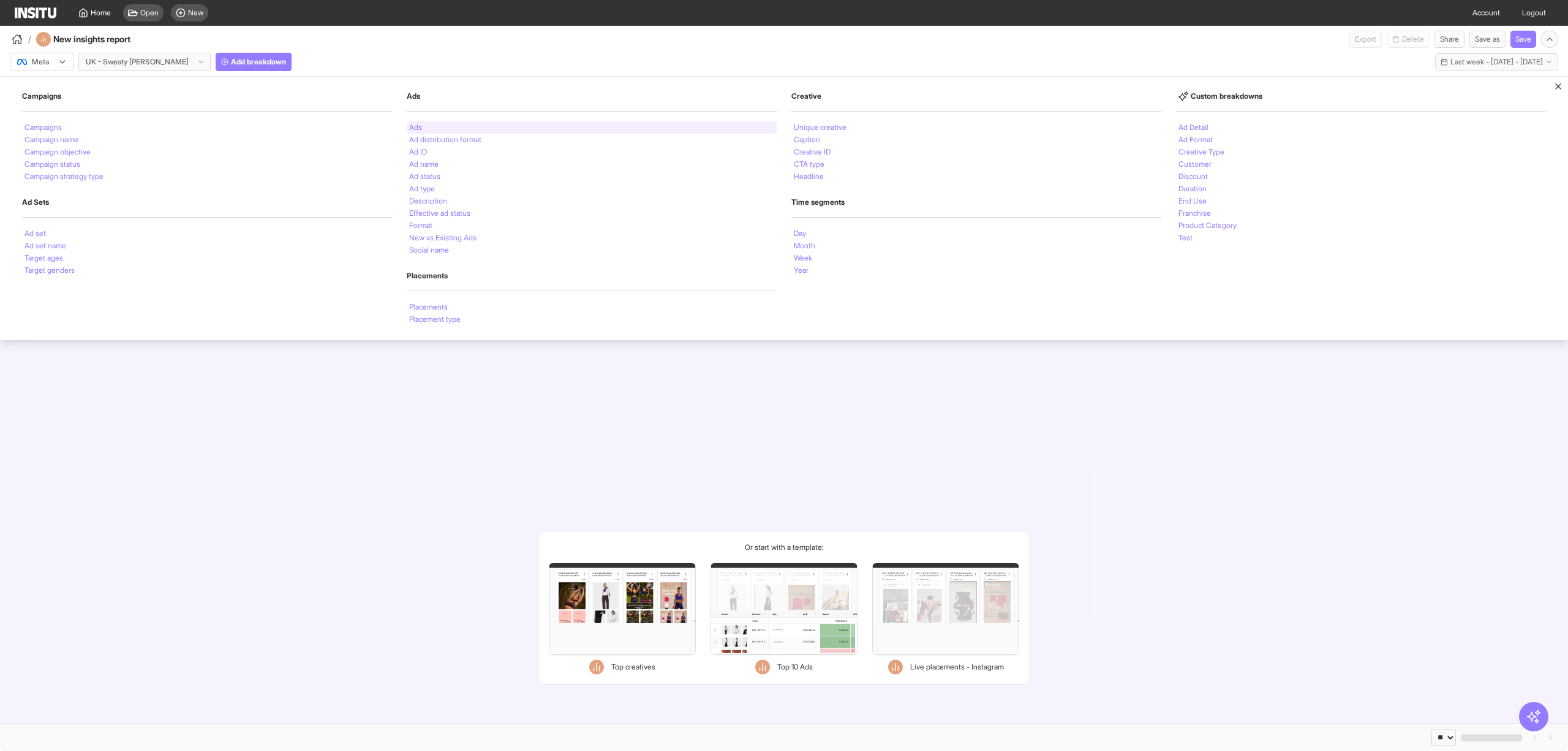
click at [415, 124] on li "Ads" at bounding box center [416, 128] width 13 height 7
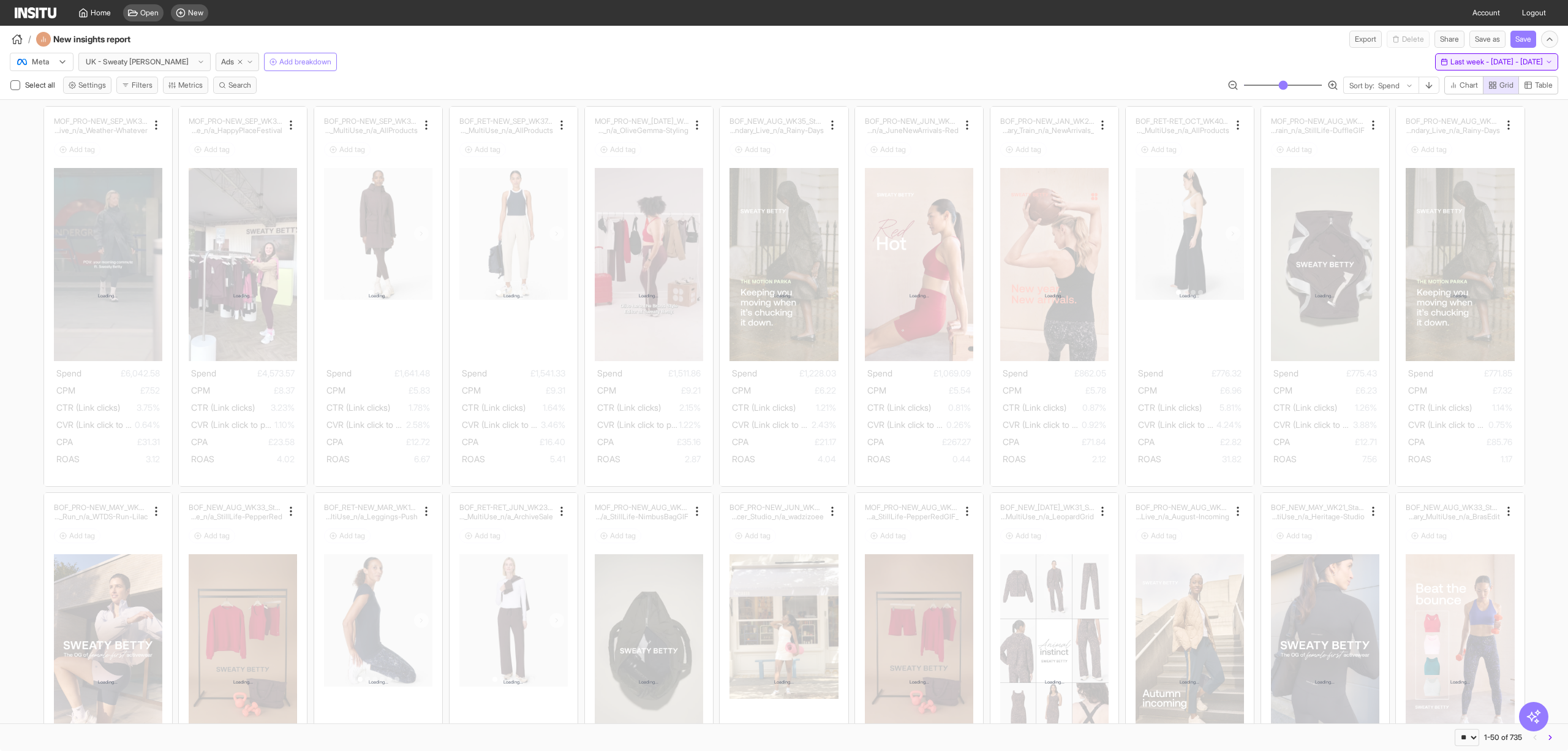
click at [1451, 62] on span "Last week - [DATE] - [DATE]" at bounding box center [1496, 61] width 93 height 9
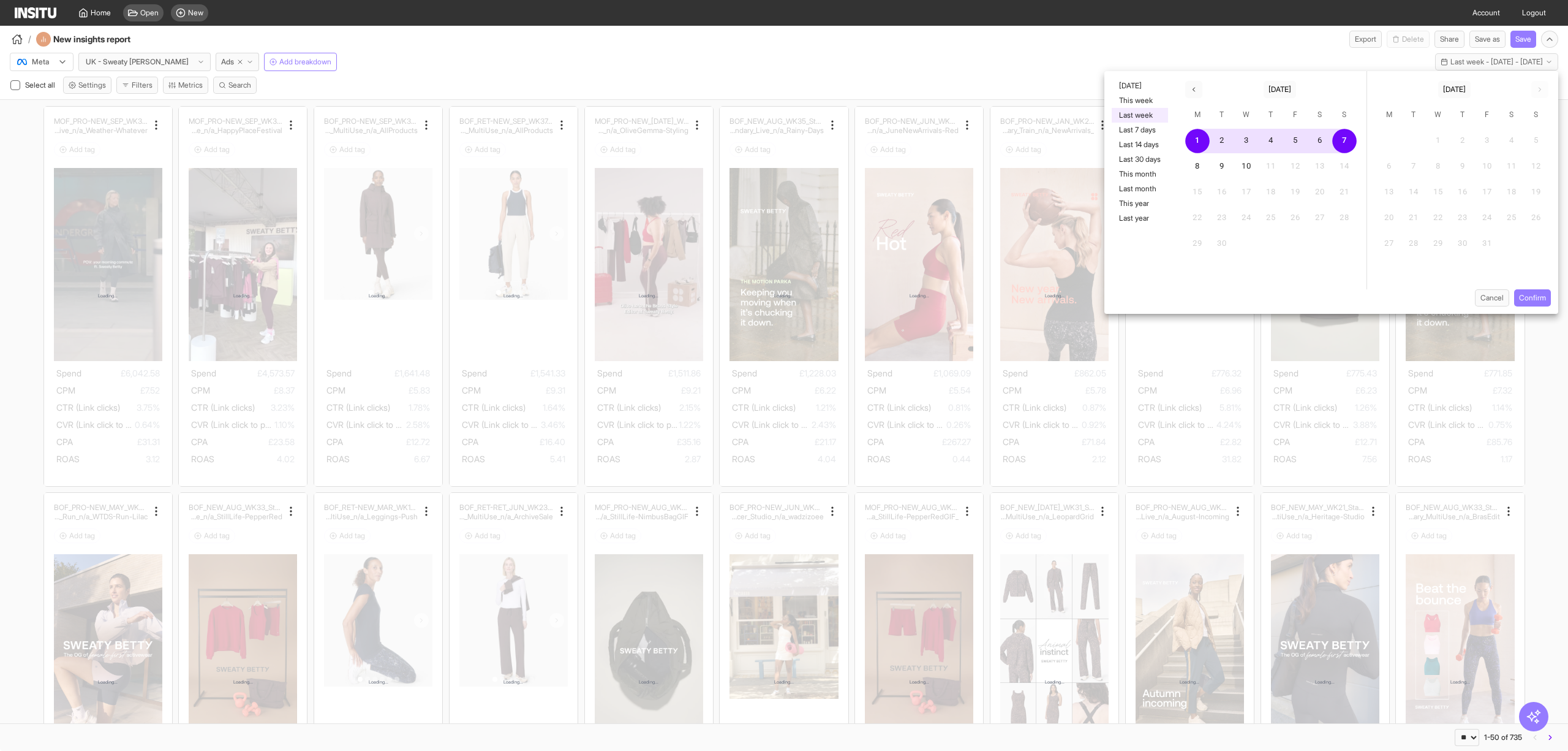
click at [1021, 59] on div "Meta UK - Sweaty [PERSON_NAME] Ads Add breakdown Last week - [DATE] - [DATE] [D…" at bounding box center [784, 59] width 1568 height 23
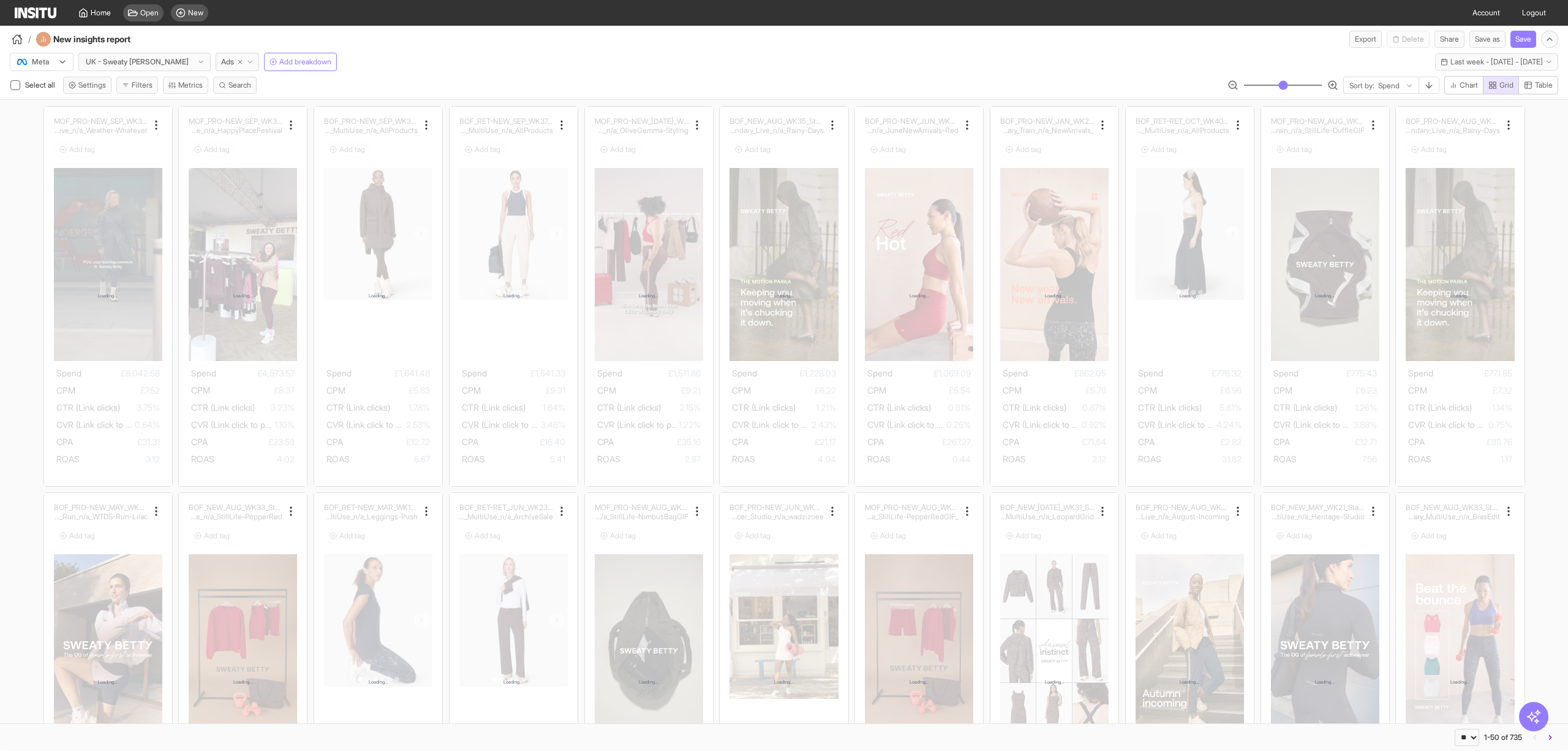
click at [40, 13] on img at bounding box center [35, 12] width 42 height 11
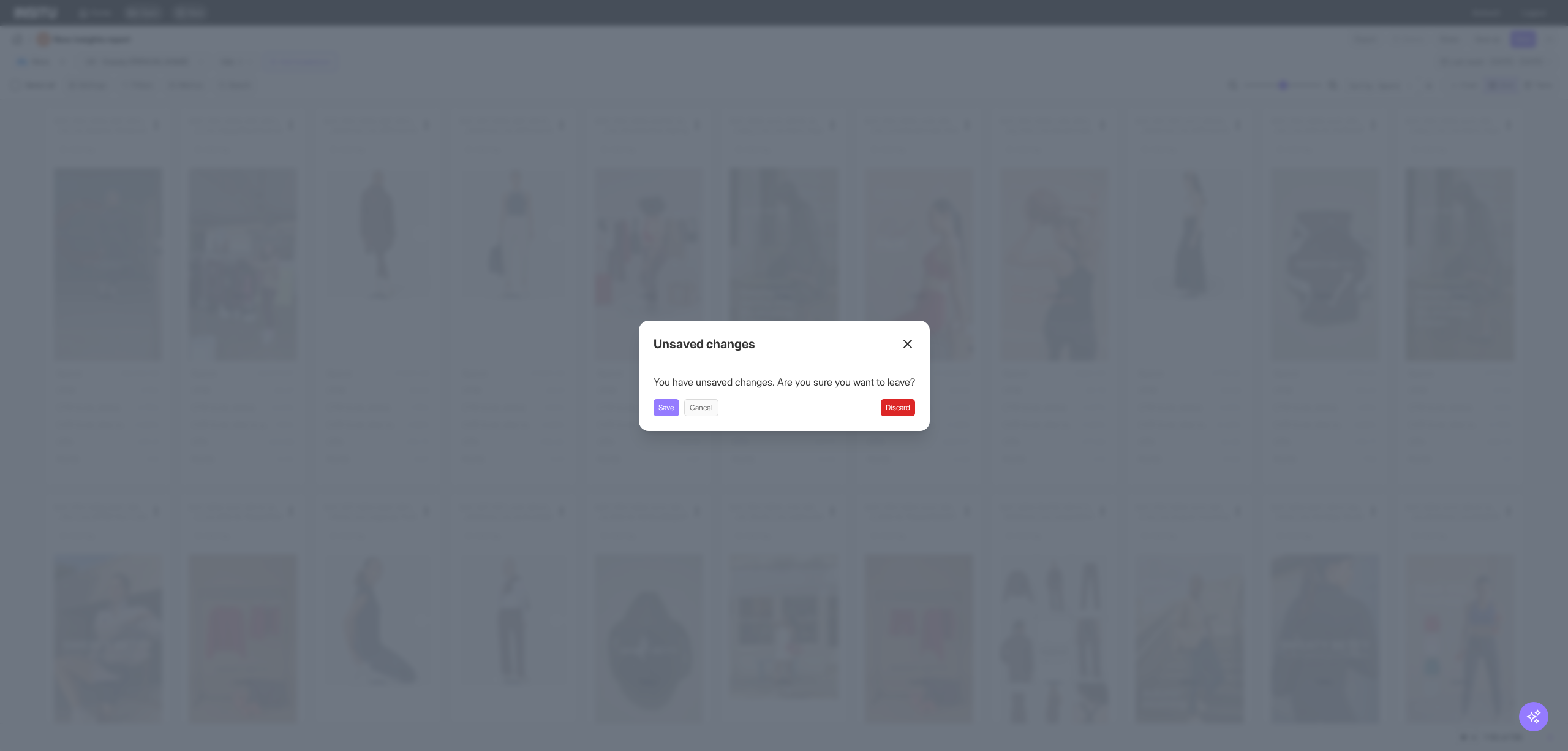
click at [898, 412] on button "Discard" at bounding box center [897, 408] width 34 height 18
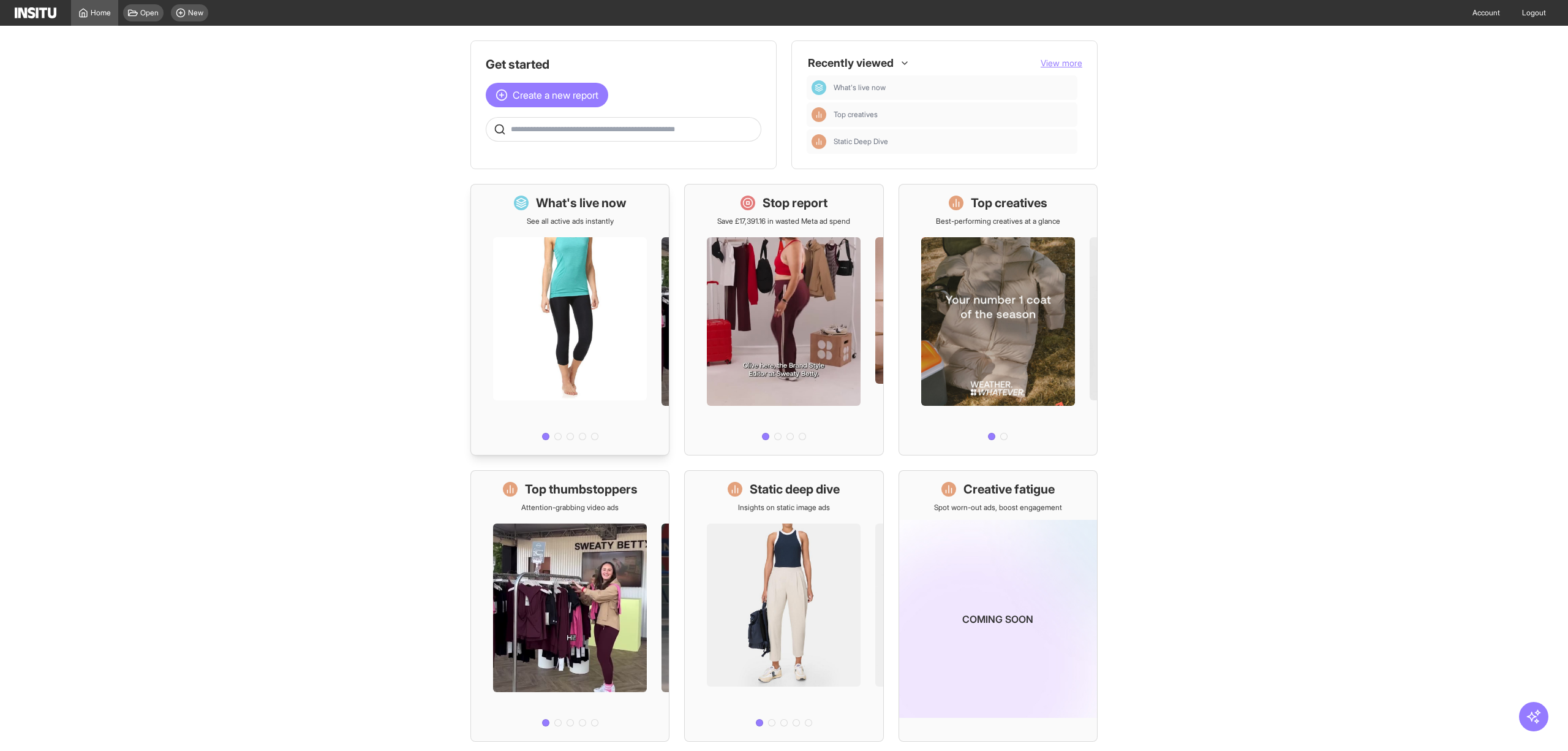
click at [604, 204] on h1 "What's live now" at bounding box center [582, 203] width 90 height 18
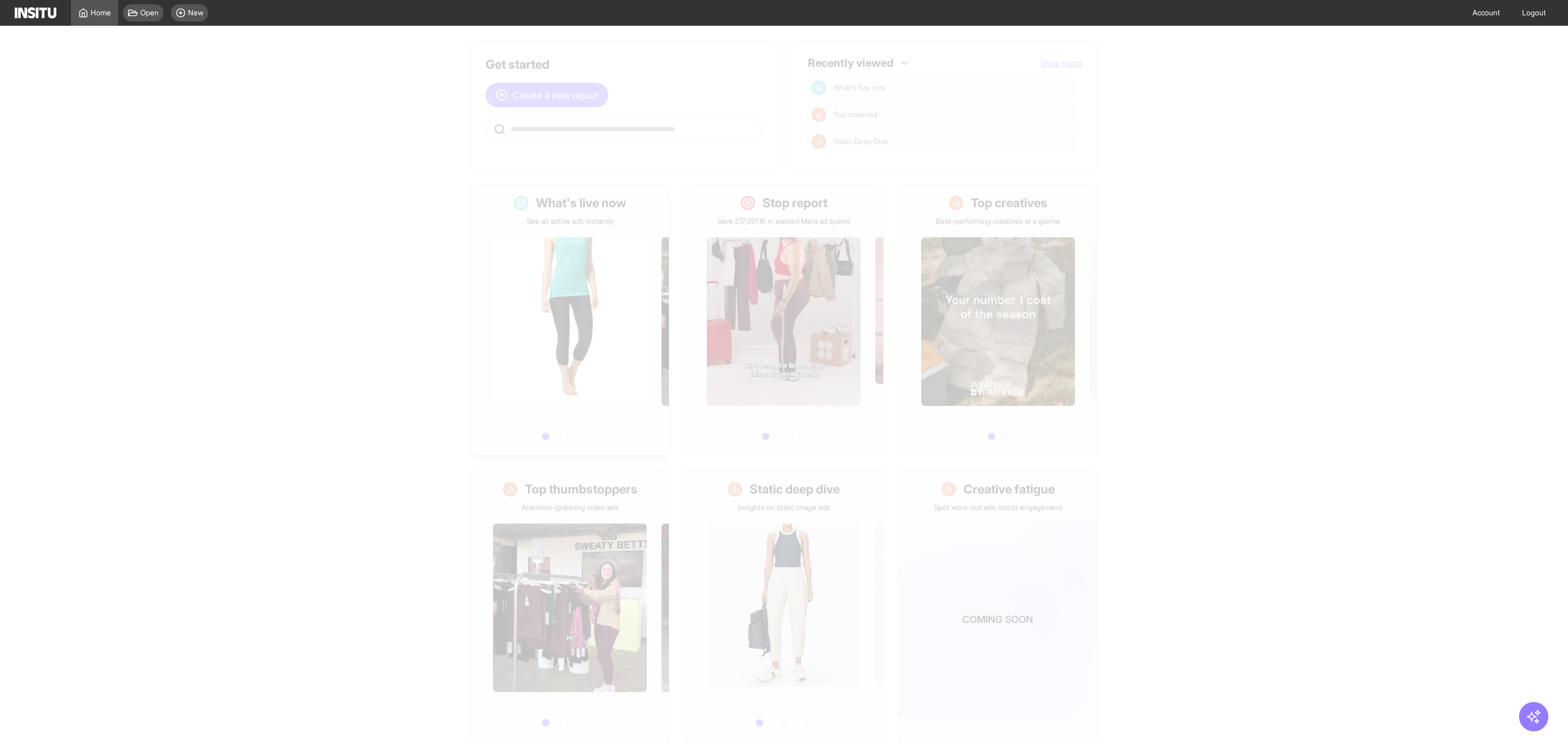
select select "**"
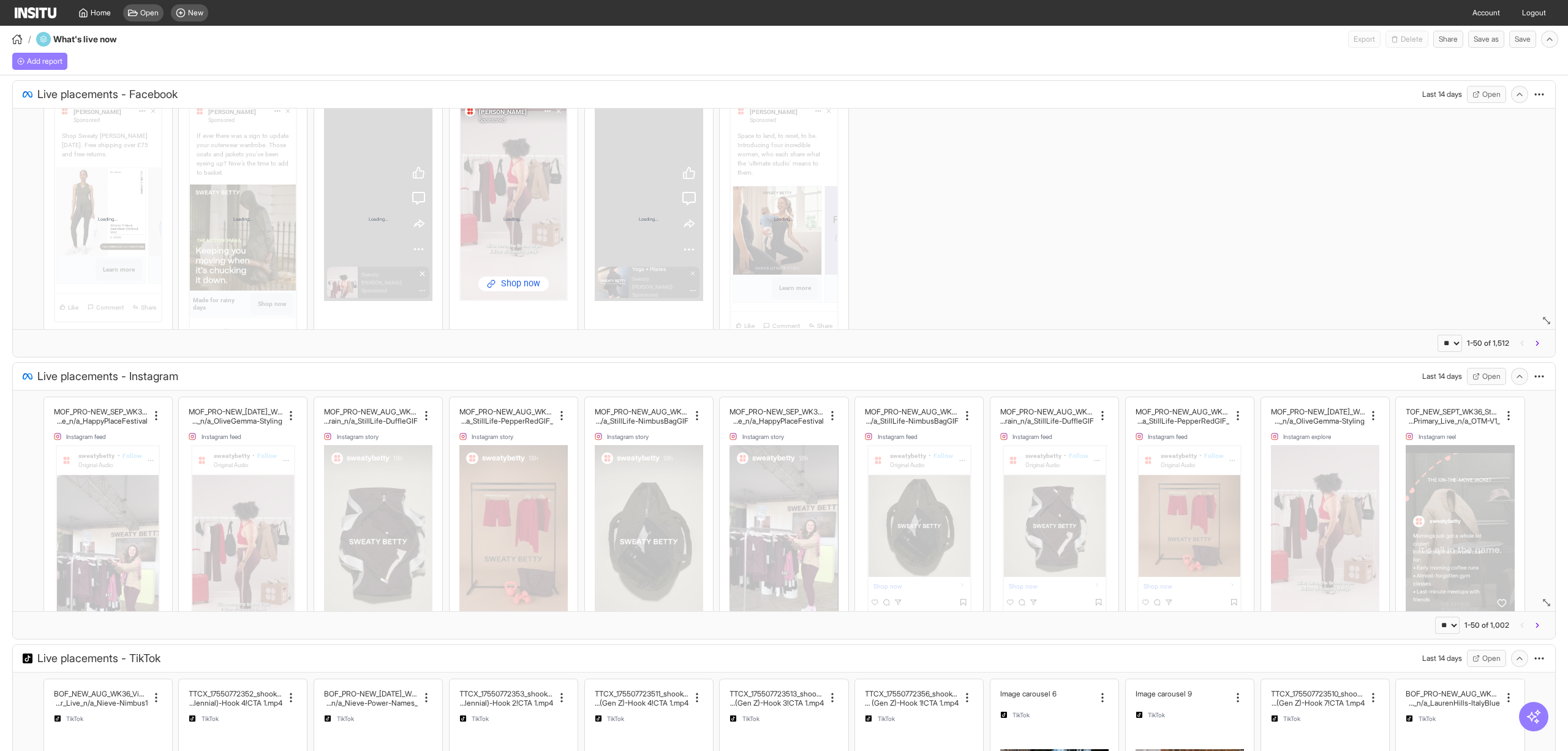
scroll to position [1432, 0]
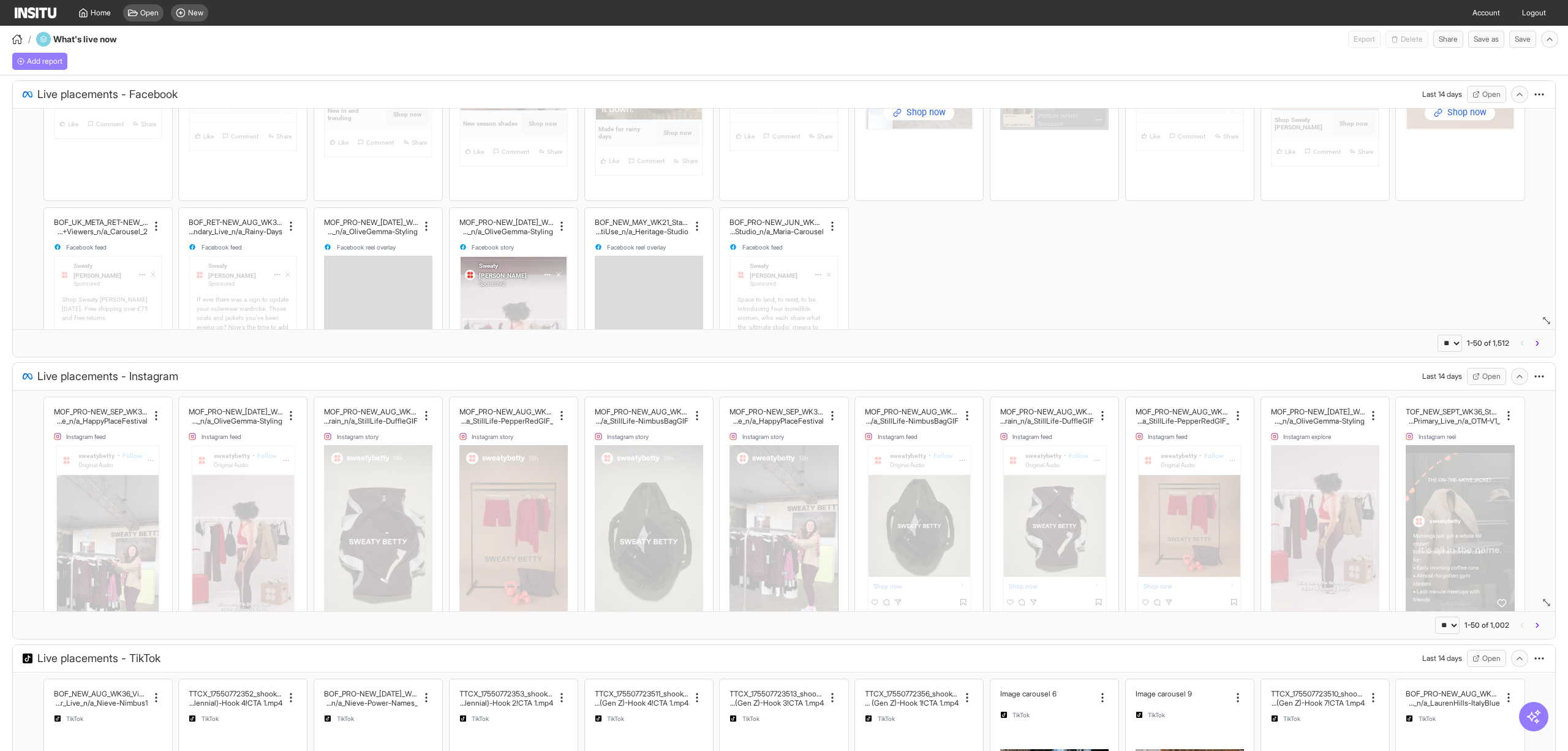
click at [113, 269] on div "Loading..." at bounding box center [108, 382] width 109 height 255
